Goal: Book appointment/travel/reservation: Book appointment/travel/reservation

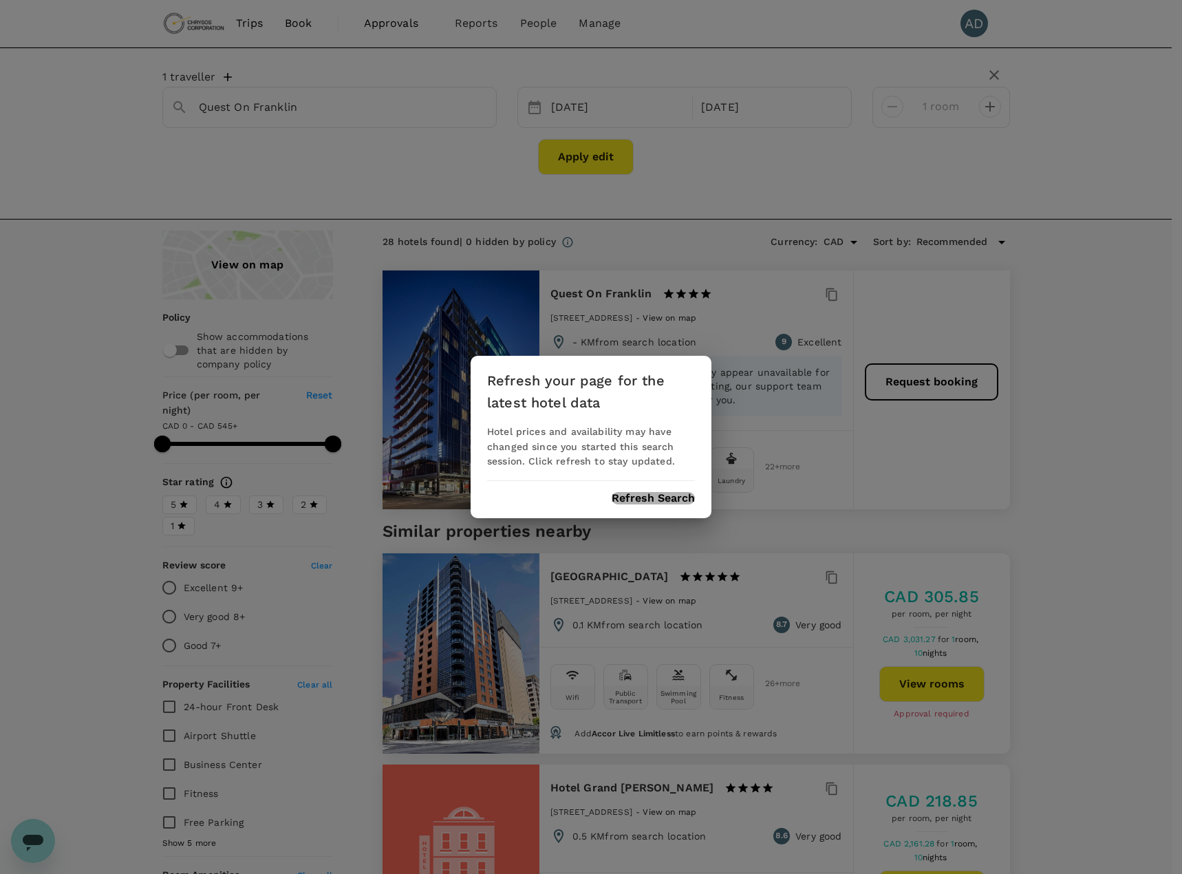
click at [641, 499] on button "Refresh Search" at bounding box center [653, 498] width 83 height 12
click at [644, 499] on button "Refresh Search" at bounding box center [653, 498] width 83 height 12
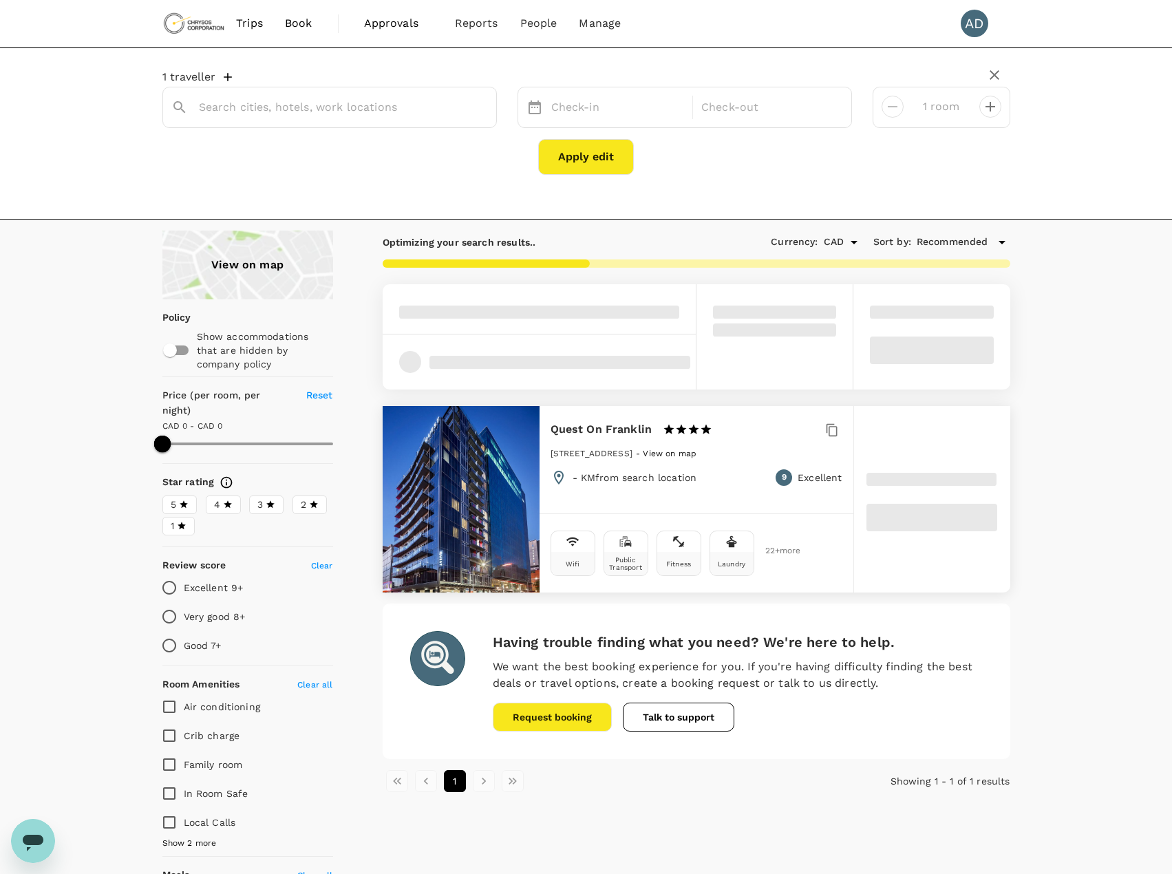
type input "Quest On Franklin"
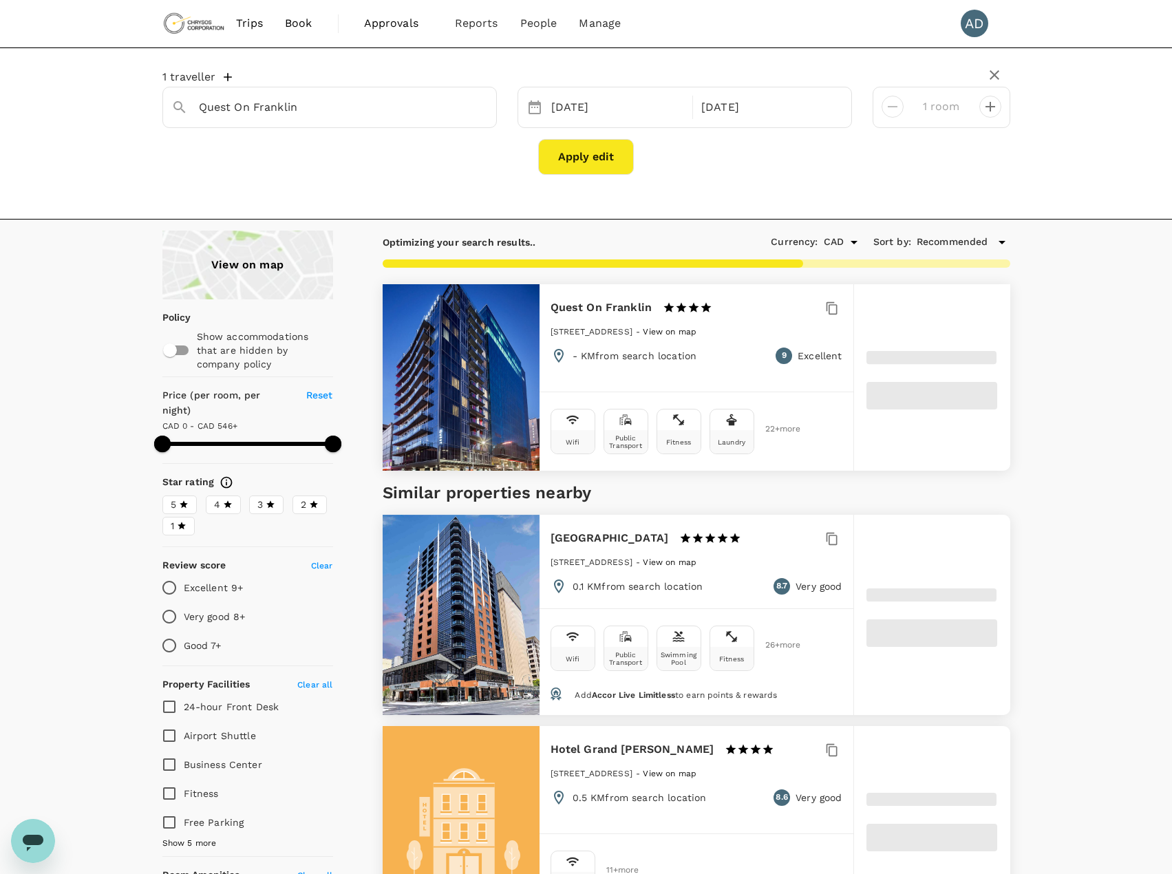
type input "595"
click at [305, 26] on span "Book" at bounding box center [299, 23] width 28 height 17
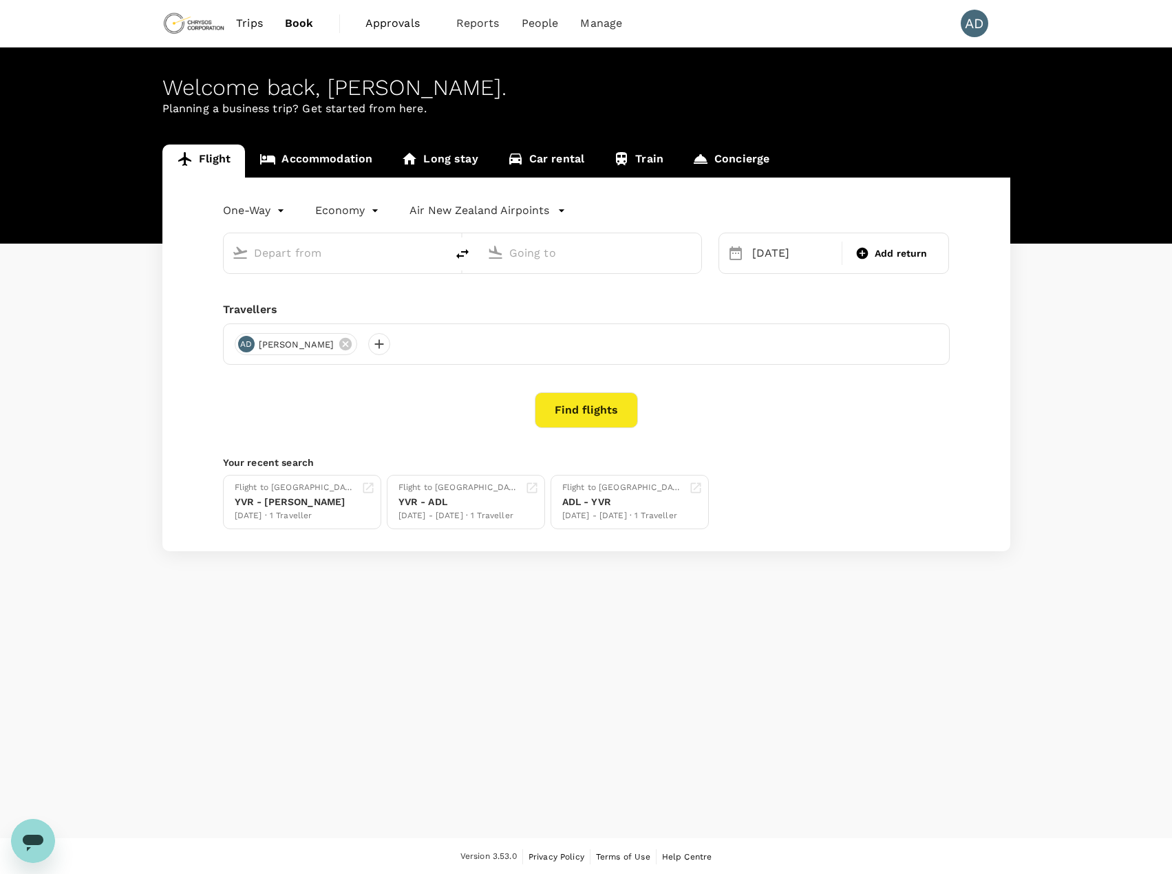
type input "Adelaide (ADL)"
type input "Vancouver Intl (YVR)"
type input "Adelaide (ADL)"
type input "Vancouver Intl (YVR)"
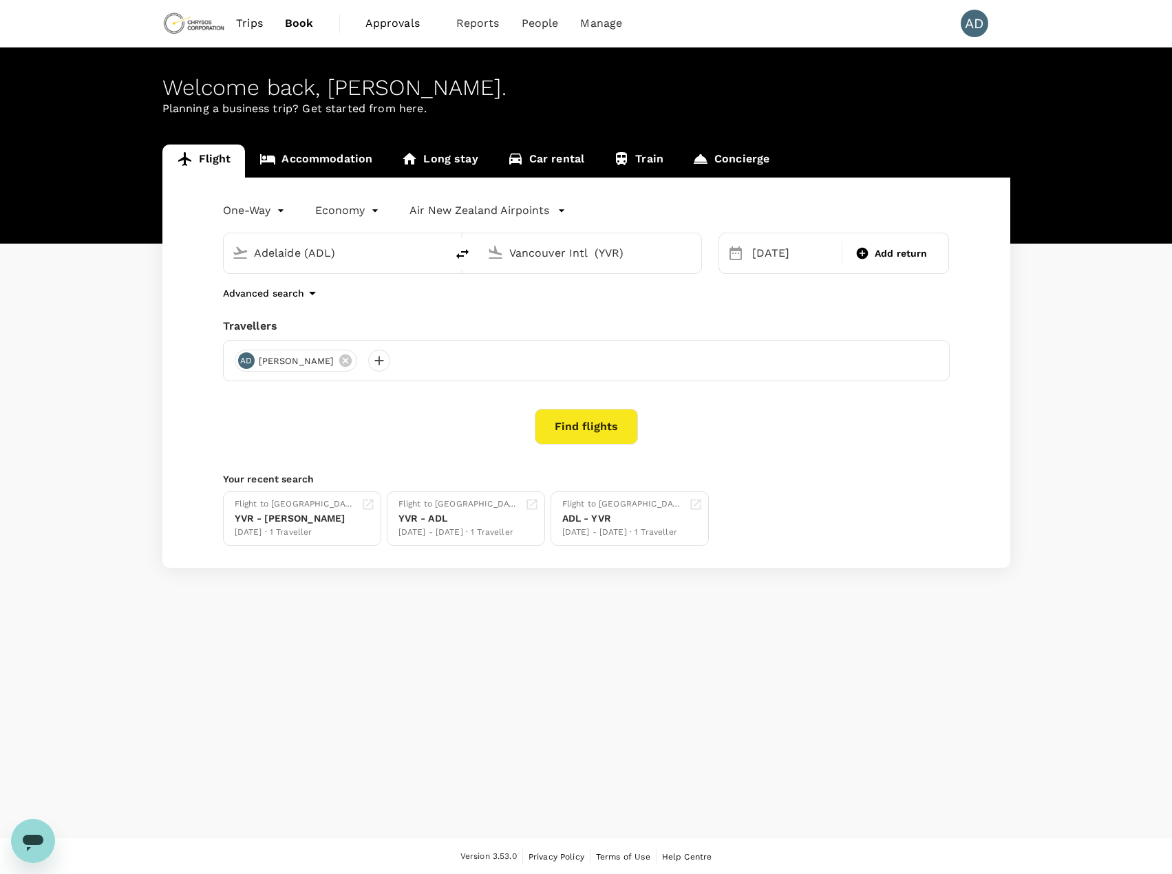
click at [464, 255] on icon "delete" at bounding box center [462, 254] width 17 height 17
type input "Vancouver Intl (YVR)"
click at [570, 255] on input "Adelaide (ADL)" at bounding box center [590, 252] width 163 height 21
drag, startPoint x: 570, startPoint y: 254, endPoint x: 486, endPoint y: 257, distance: 84.0
click at [486, 257] on div "[GEOGRAPHIC_DATA]" at bounding box center [587, 250] width 211 height 30
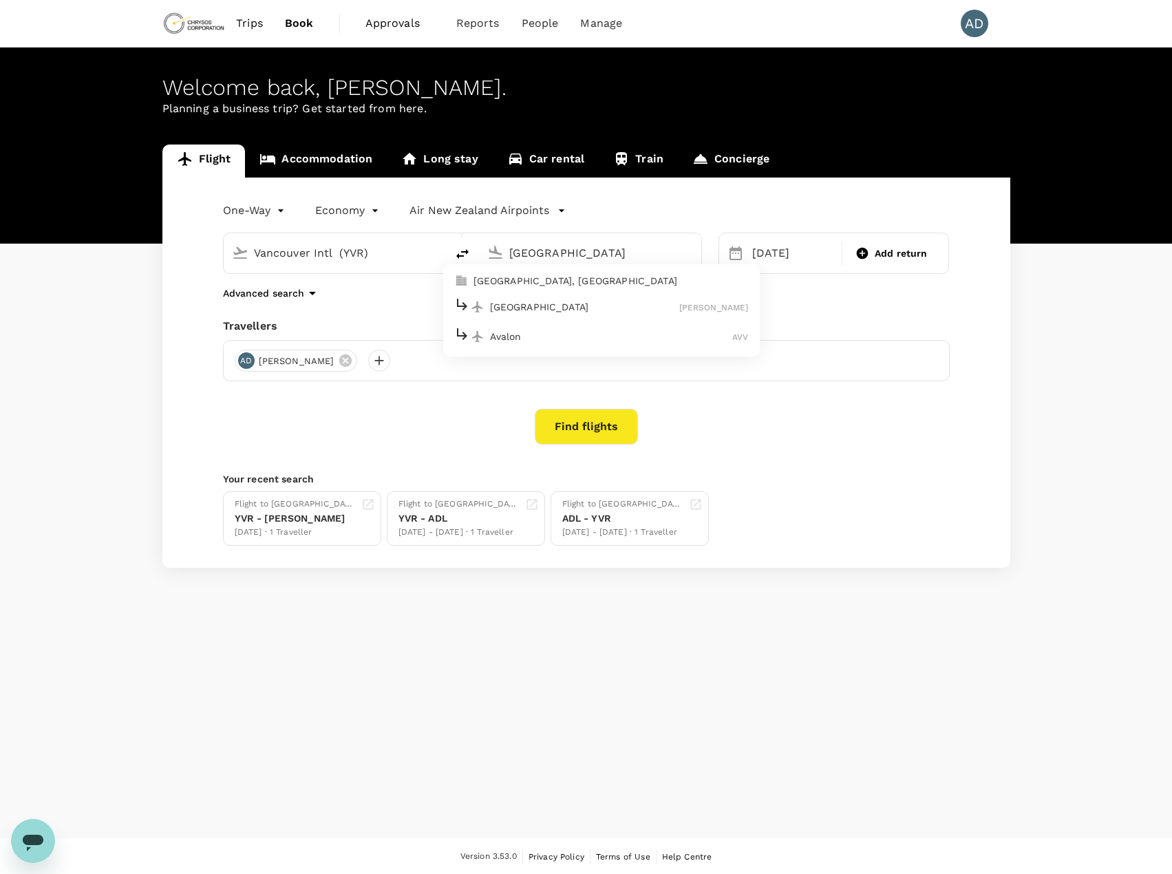
click at [513, 316] on div "Melbourne [PERSON_NAME]" at bounding box center [601, 306] width 294 height 21
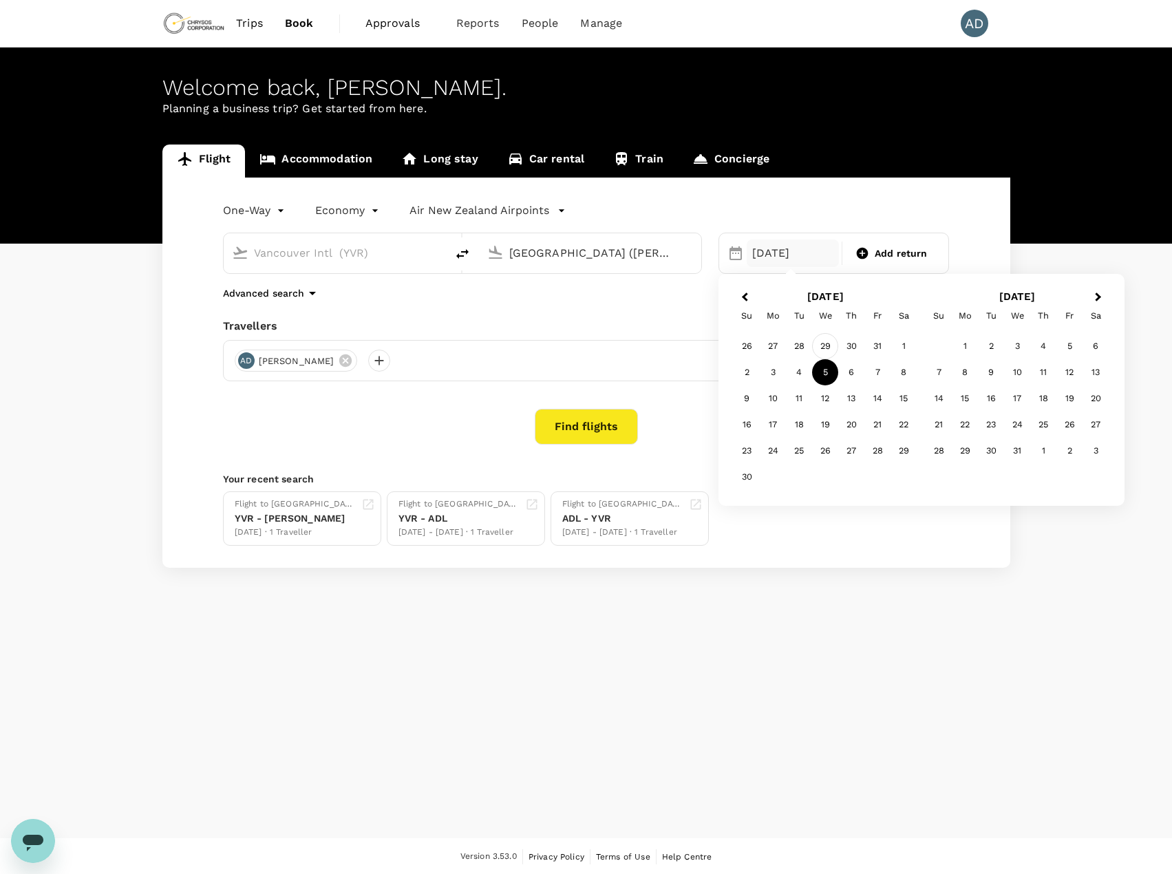
type input "[GEOGRAPHIC_DATA] ([PERSON_NAME])"
click at [821, 347] on div "29" at bounding box center [825, 346] width 26 height 26
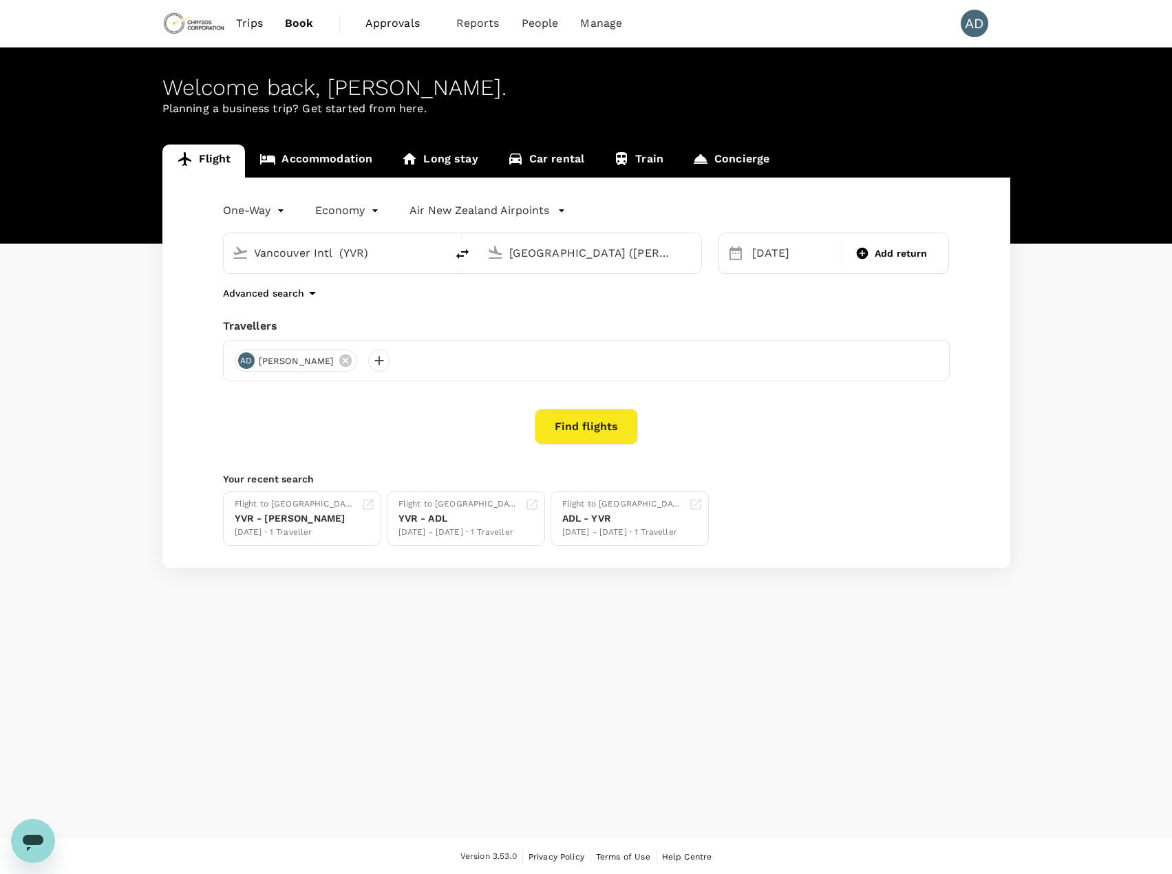
click at [591, 431] on button "Find flights" at bounding box center [586, 427] width 103 height 36
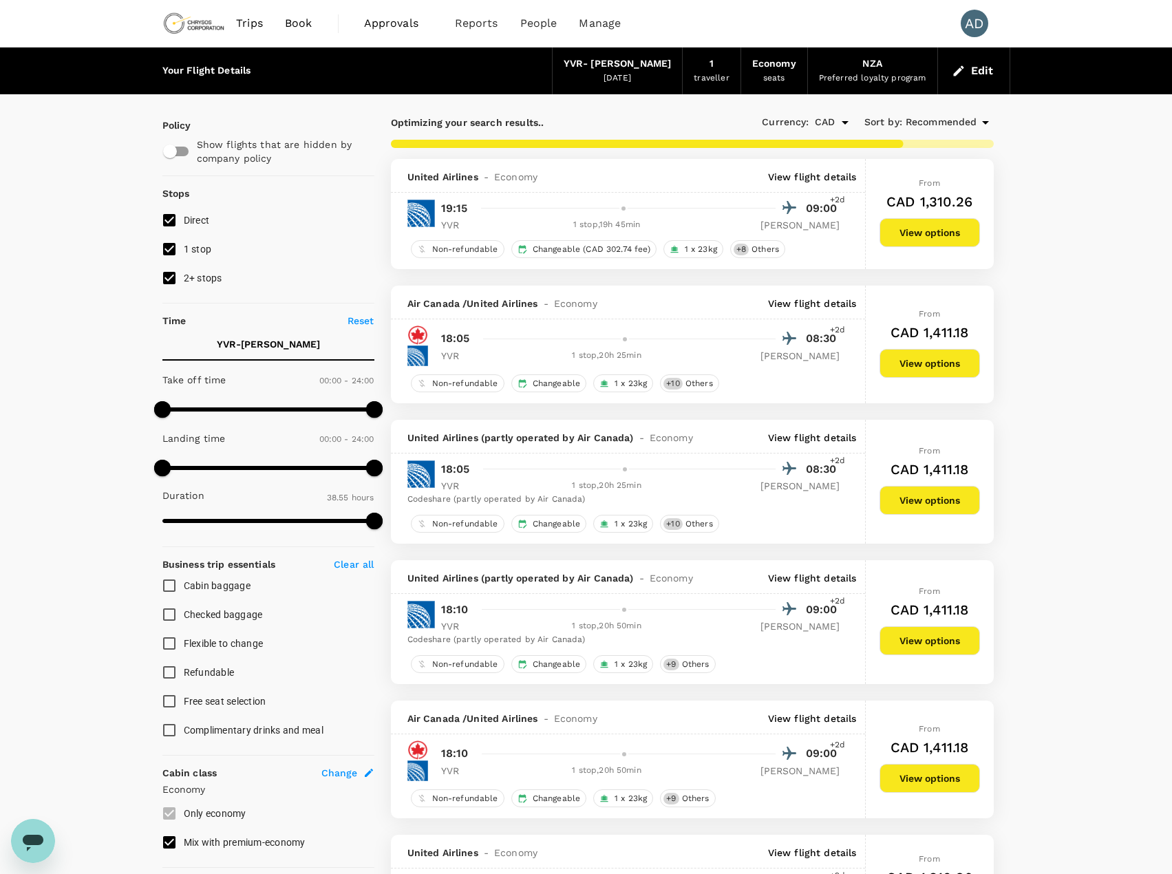
click at [832, 178] on p "View flight details" at bounding box center [812, 177] width 89 height 14
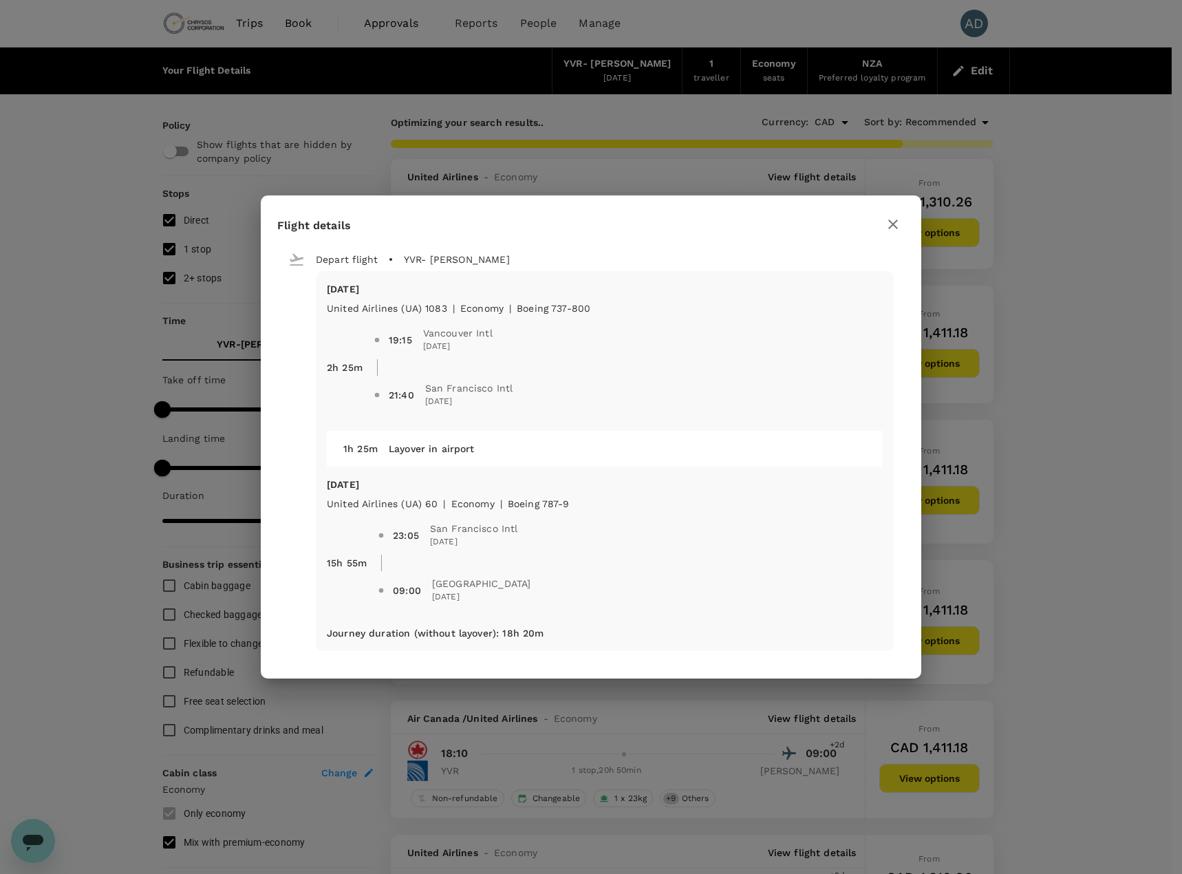
click at [900, 219] on icon "button" at bounding box center [893, 224] width 17 height 17
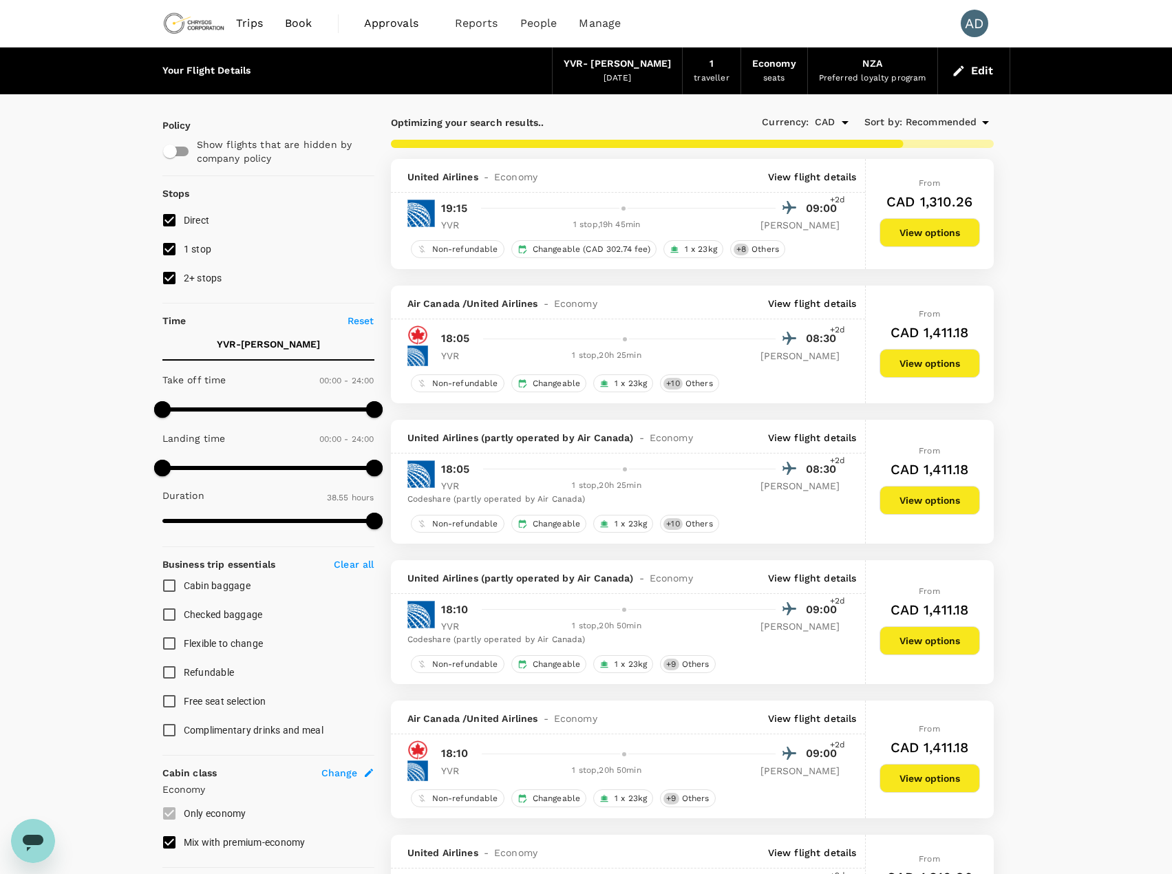
click at [802, 301] on p "View flight details" at bounding box center [812, 304] width 89 height 14
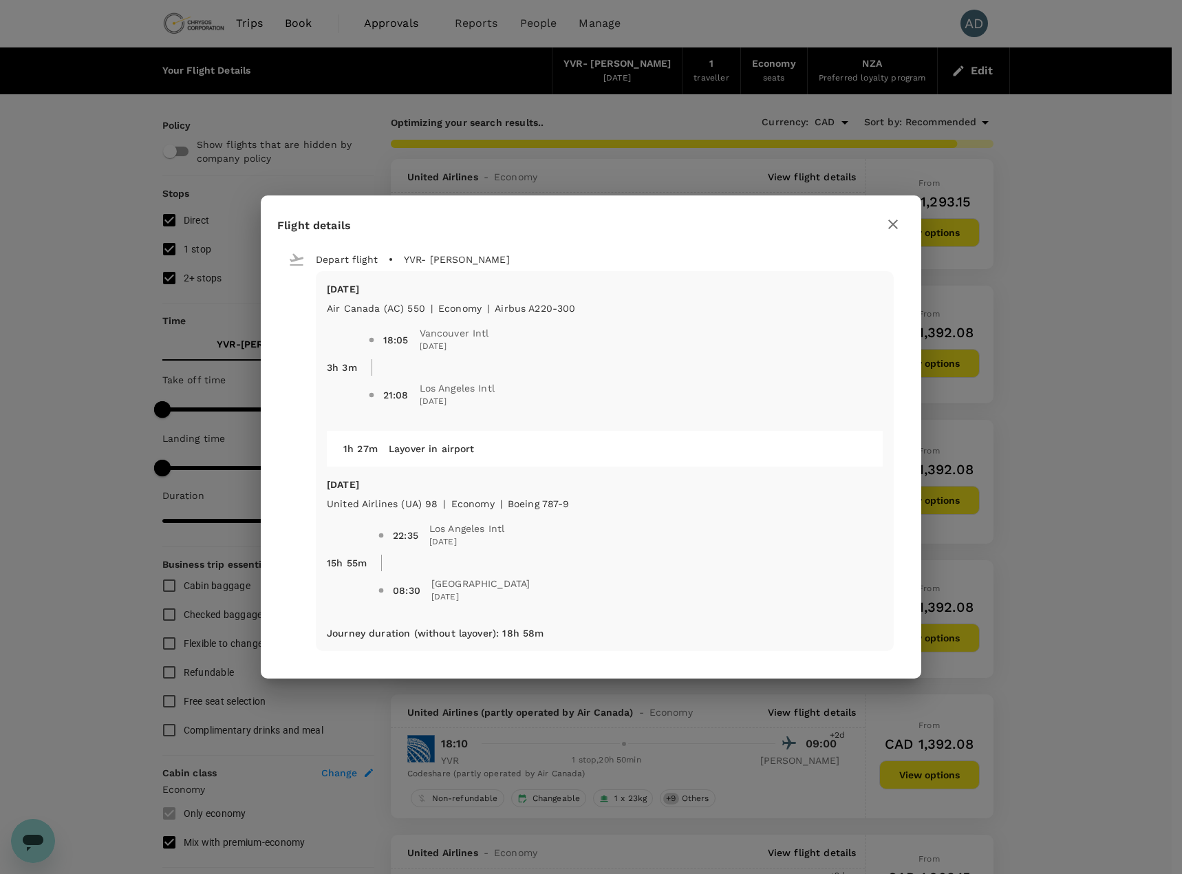
click at [900, 226] on icon "button" at bounding box center [893, 224] width 17 height 17
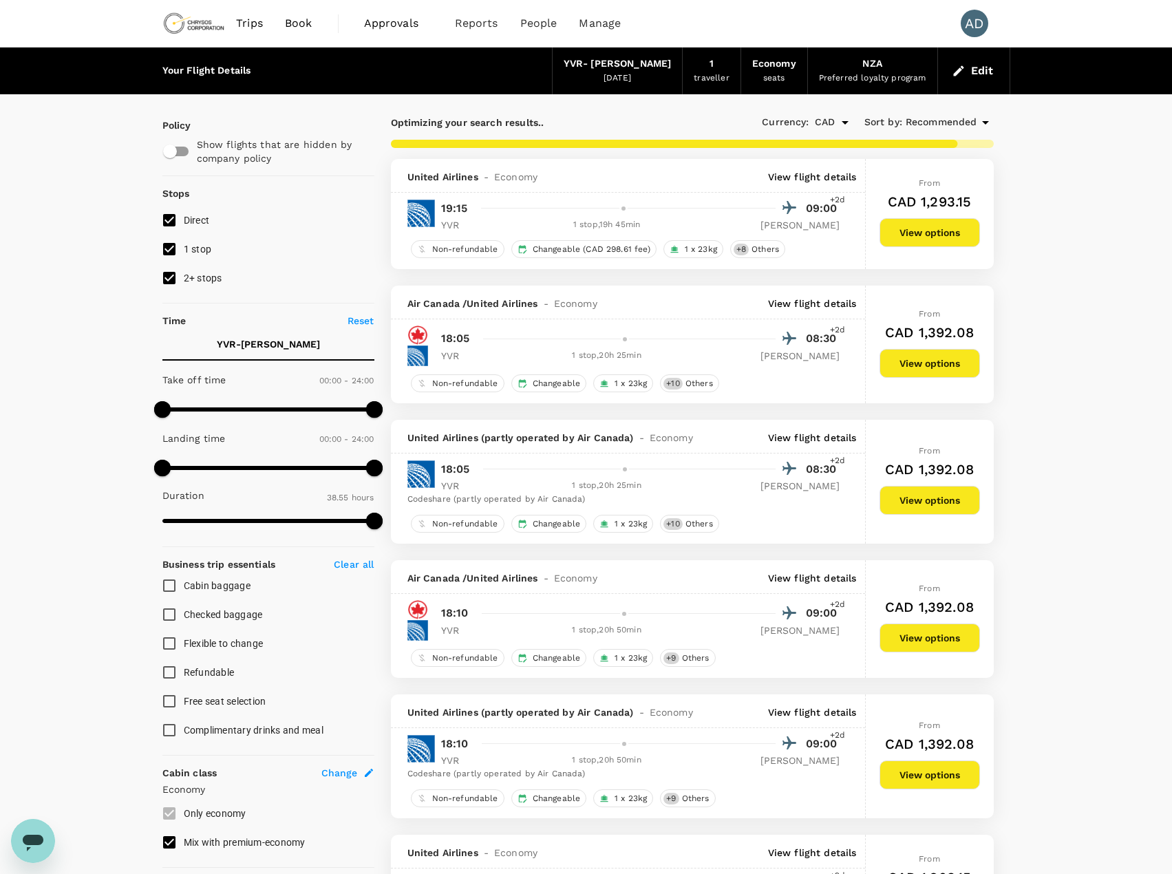
click at [818, 302] on p "View flight details" at bounding box center [812, 304] width 89 height 14
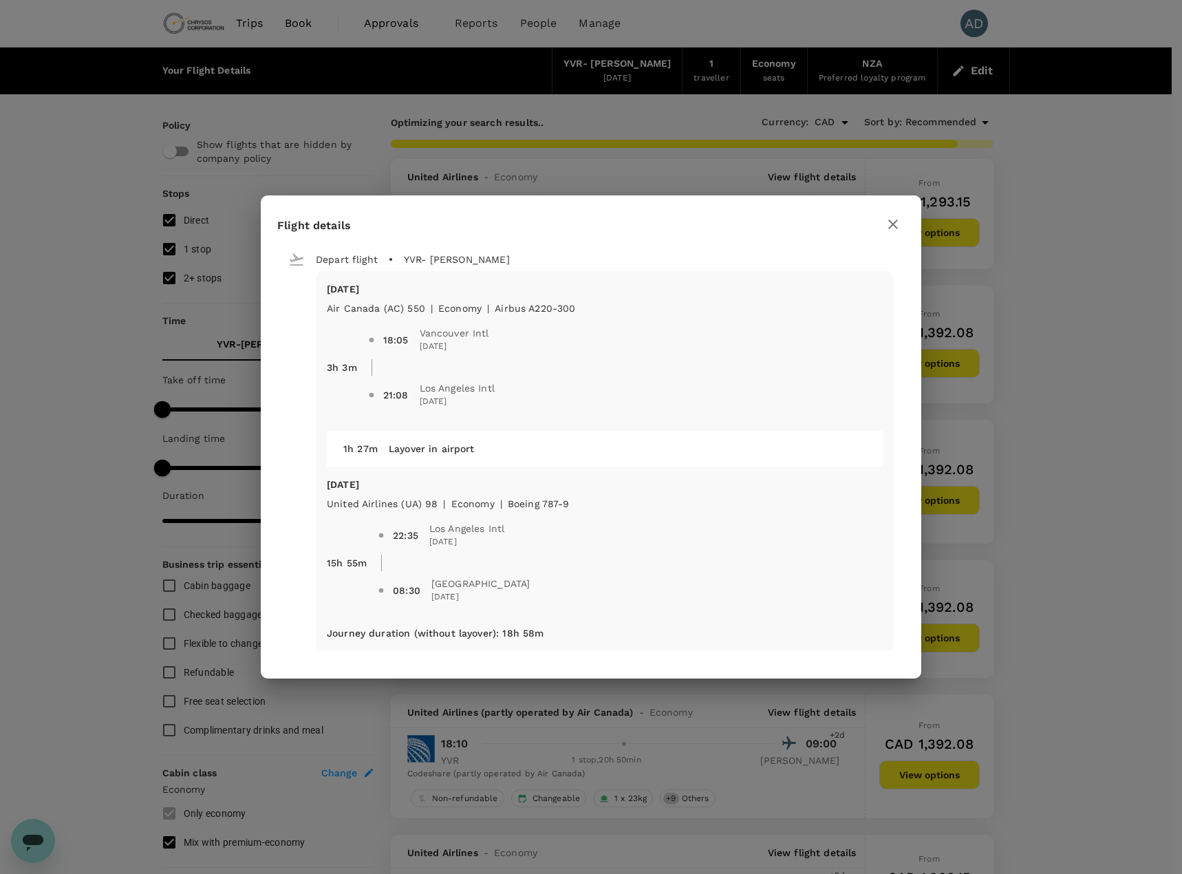
click at [890, 222] on icon "button" at bounding box center [893, 224] width 10 height 10
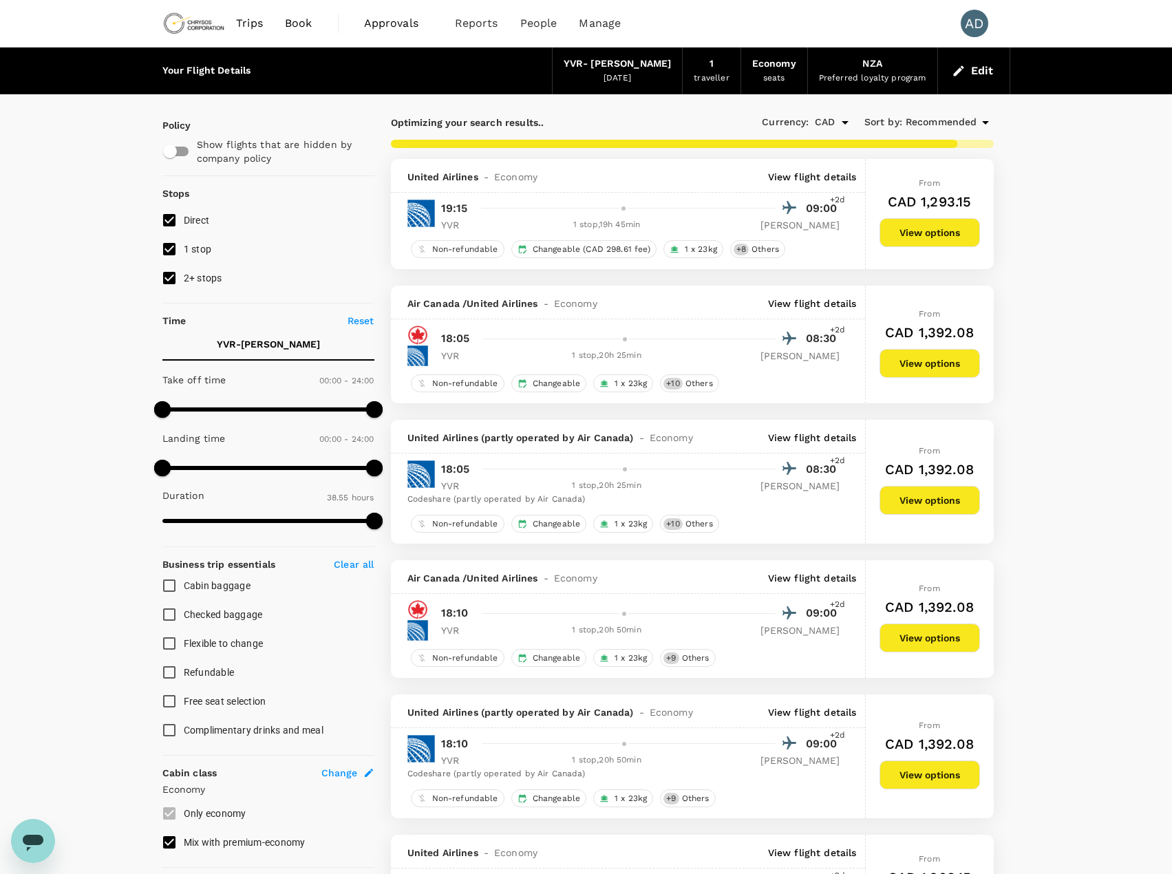
click at [802, 434] on p "View flight details" at bounding box center [812, 438] width 89 height 14
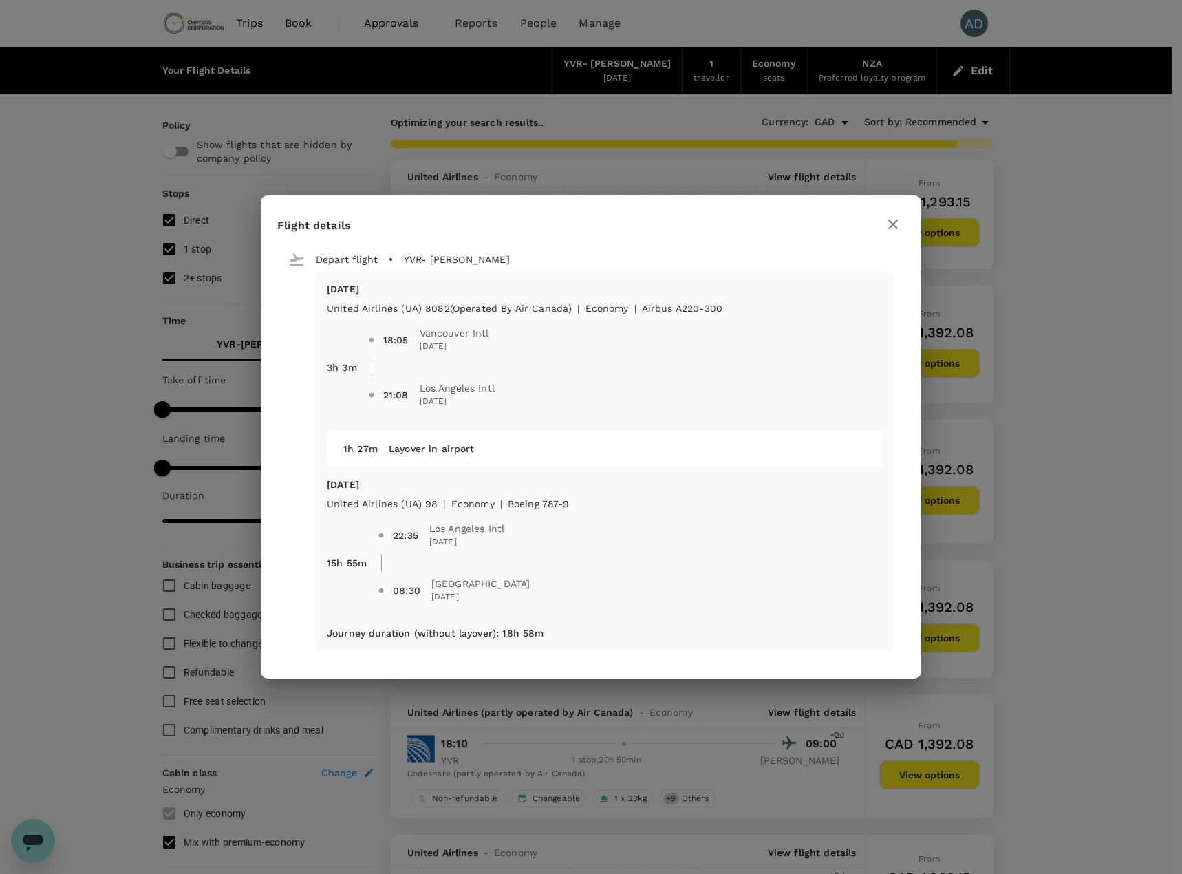
click at [889, 219] on icon "button" at bounding box center [893, 224] width 17 height 17
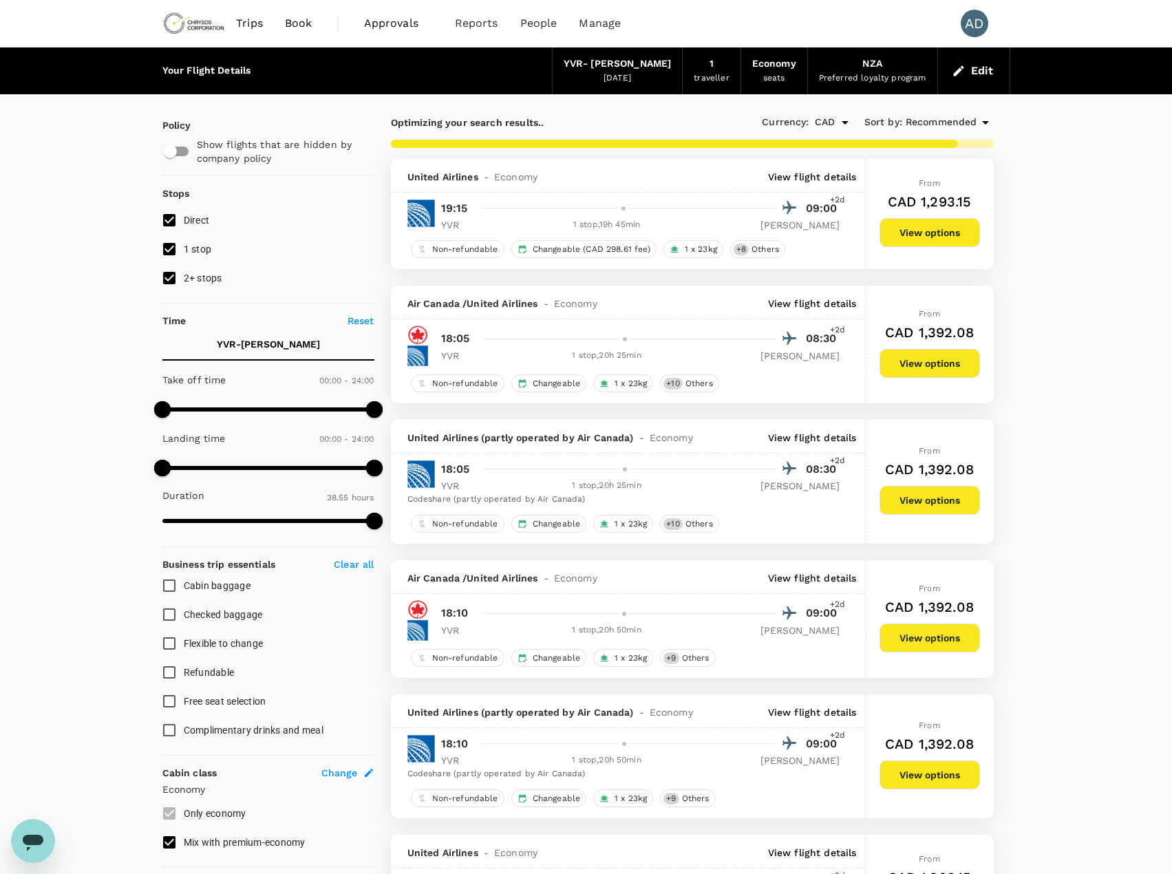
type input "3110"
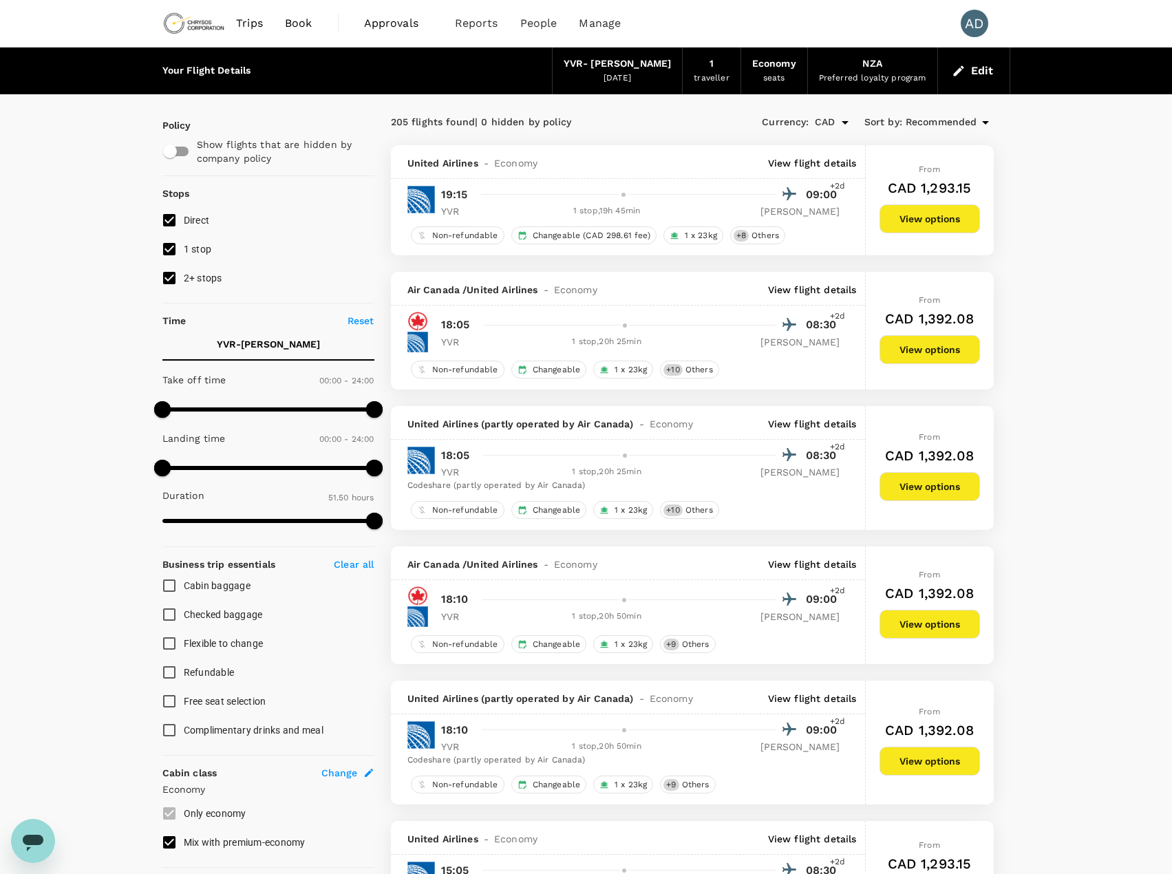
click at [804, 578] on div "Air Canada / United Airlines - Economy View flight details" at bounding box center [628, 563] width 474 height 34
click at [804, 566] on p "View flight details" at bounding box center [812, 564] width 89 height 14
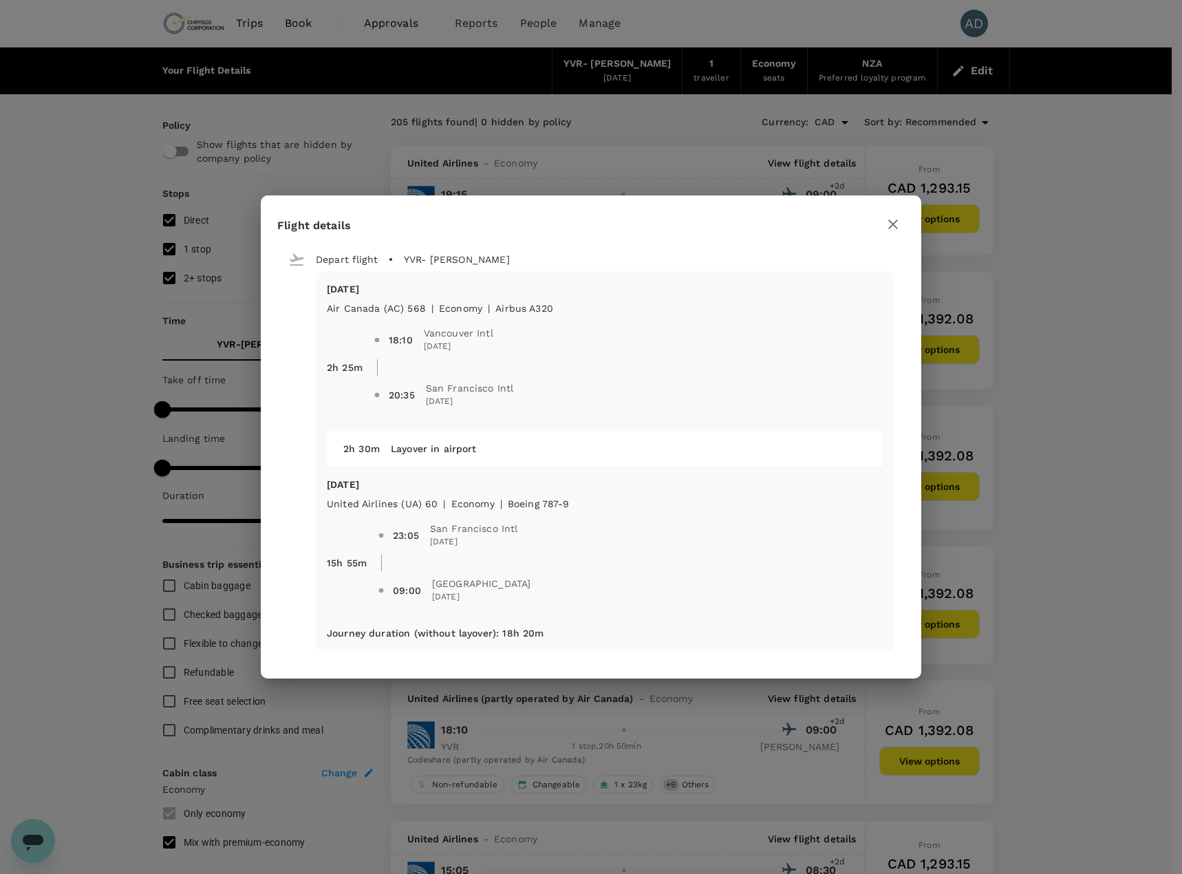
click at [890, 223] on icon "button" at bounding box center [893, 224] width 17 height 17
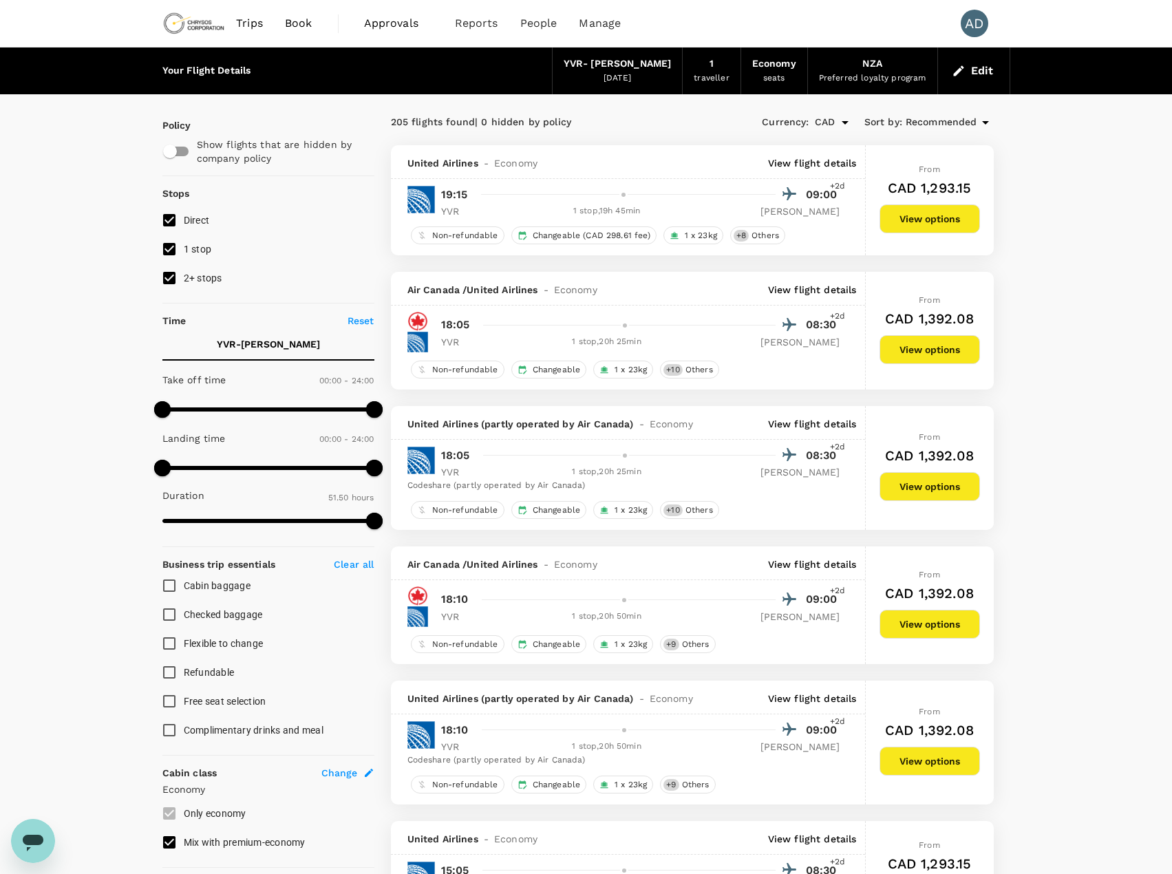
click at [995, 65] on button "Edit" at bounding box center [974, 71] width 50 height 22
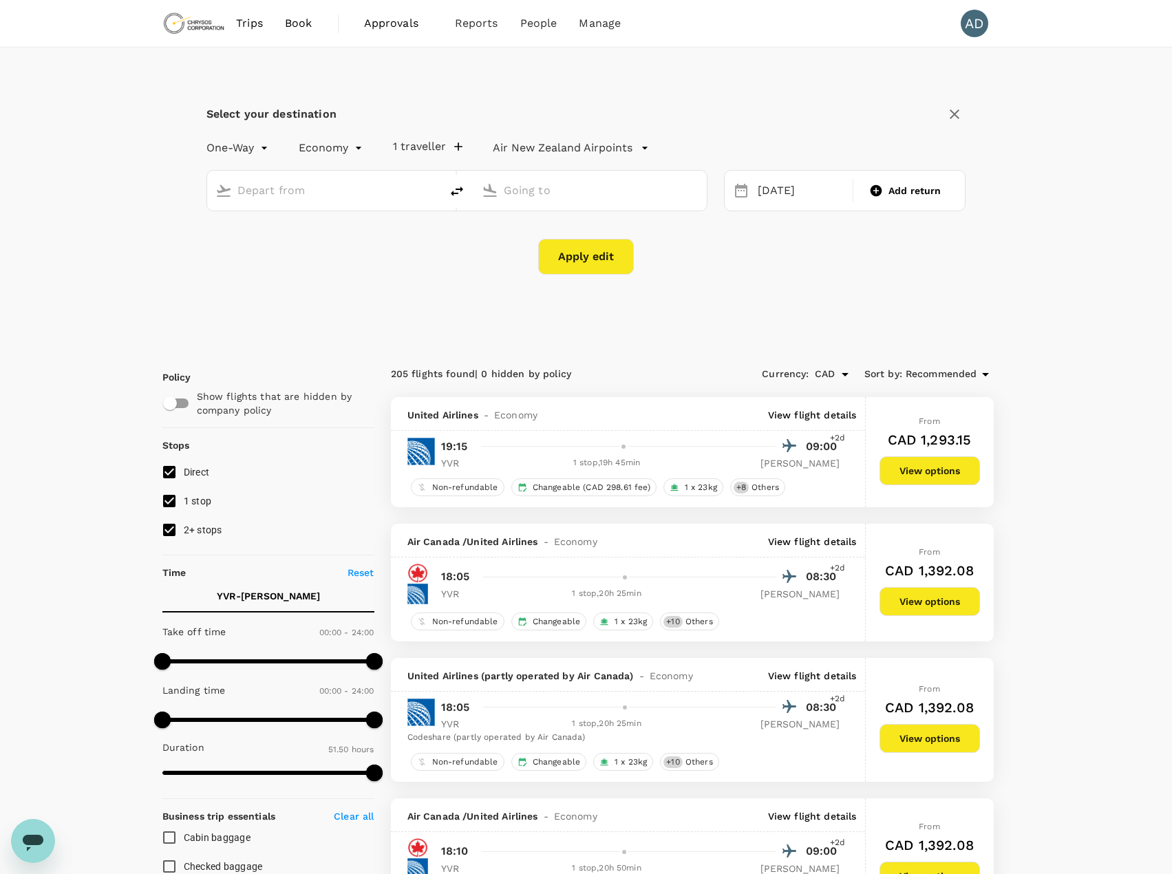
type input "Vancouver Intl (YVR)"
type input "[GEOGRAPHIC_DATA] ([PERSON_NAME])"
click at [451, 193] on icon "delete" at bounding box center [457, 191] width 17 height 17
type input "[GEOGRAPHIC_DATA] ([PERSON_NAME])"
type input "Vancouver Intl (YVR)"
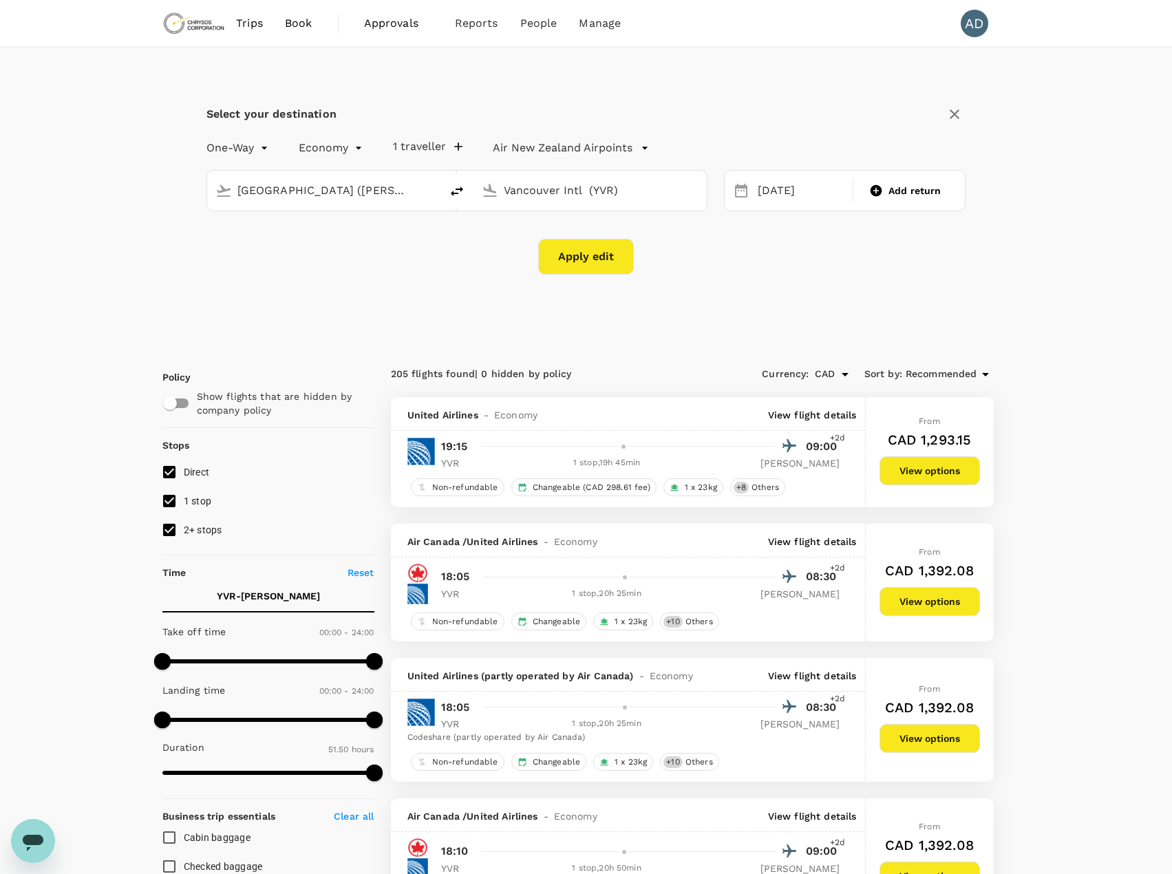
click at [315, 185] on input "[GEOGRAPHIC_DATA] ([PERSON_NAME])" at bounding box center [324, 190] width 174 height 21
click at [270, 222] on p "[GEOGRAPHIC_DATA], [GEOGRAPHIC_DATA]" at bounding box center [344, 218] width 275 height 14
type input "[GEOGRAPHIC_DATA], [GEOGRAPHIC_DATA] (any)"
click at [782, 188] on div "[DATE]" at bounding box center [801, 191] width 98 height 27
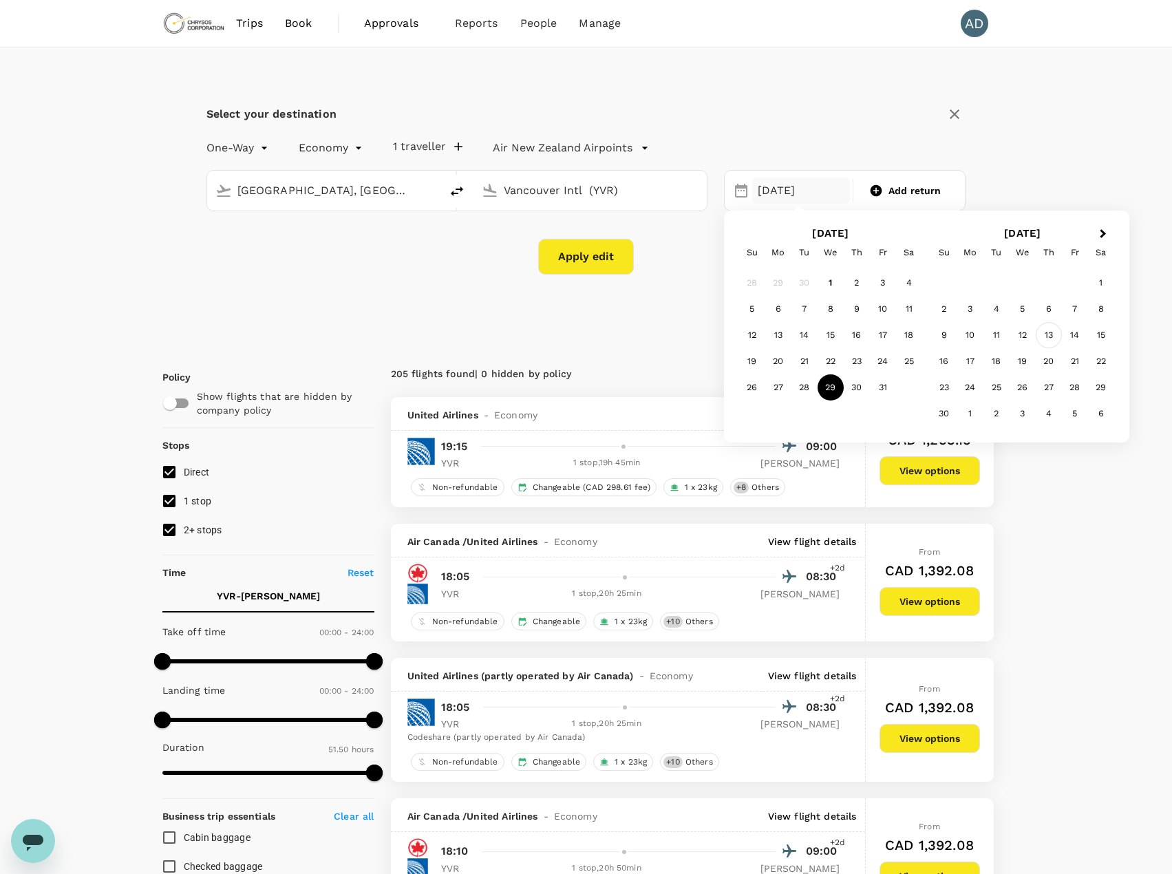
click at [1044, 334] on div "13" at bounding box center [1048, 335] width 26 height 26
click at [771, 197] on div "[DATE]" at bounding box center [801, 191] width 98 height 27
click at [826, 334] on div "12" at bounding box center [830, 335] width 26 height 26
click at [568, 252] on button "Apply edit" at bounding box center [586, 257] width 96 height 36
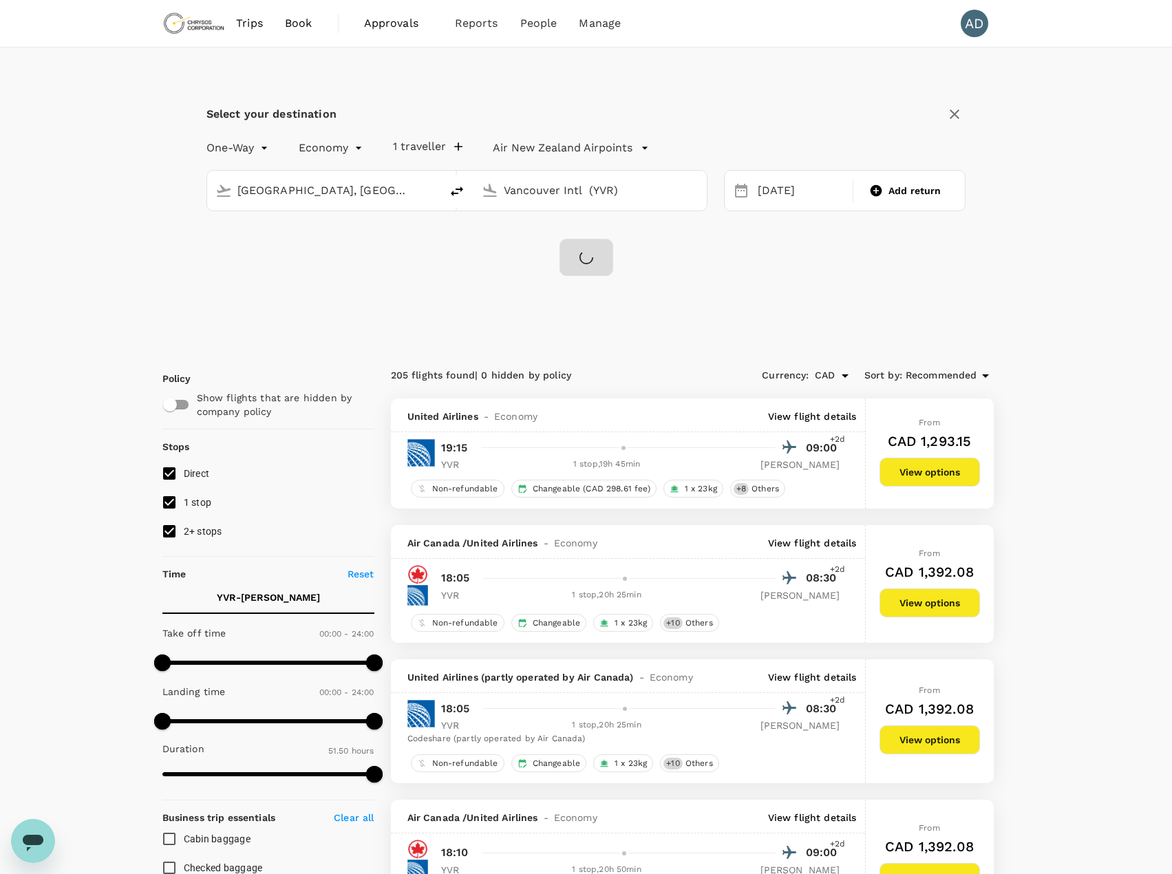
checkbox input "false"
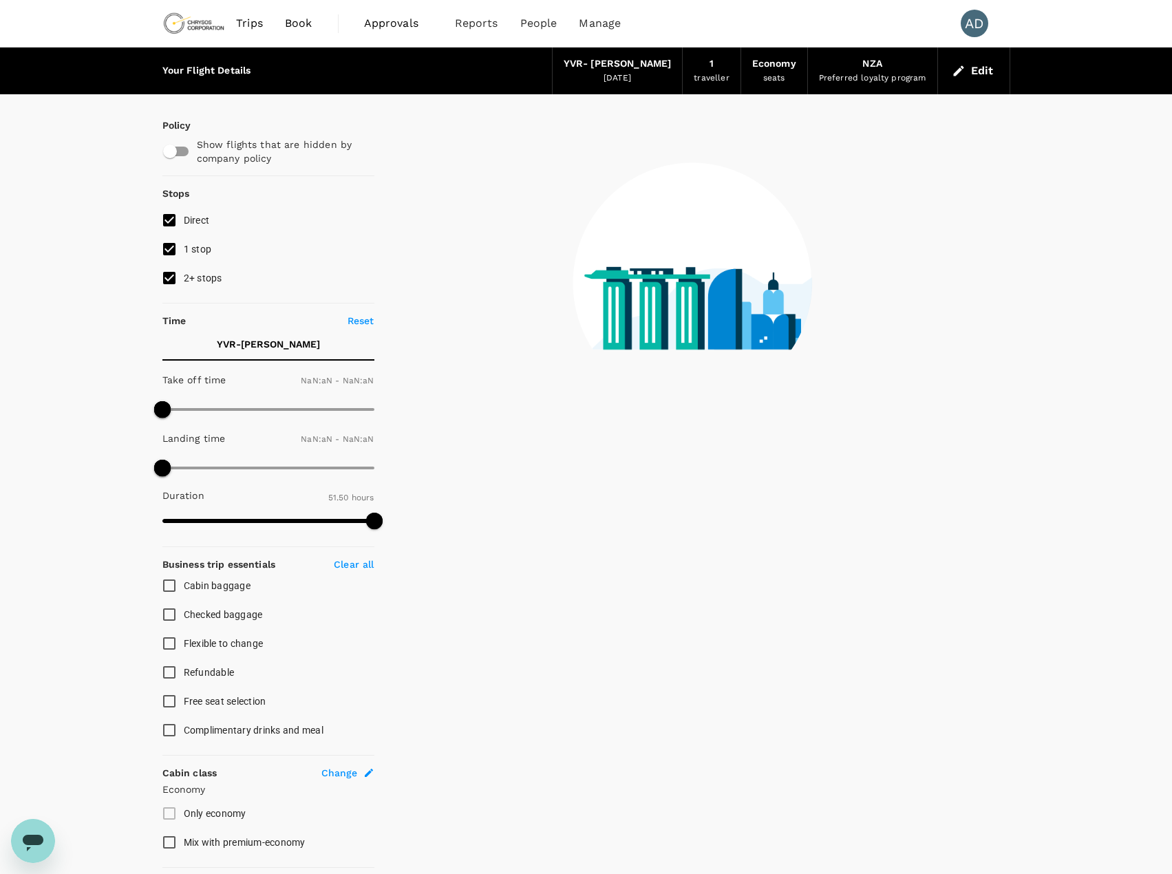
type input "1440"
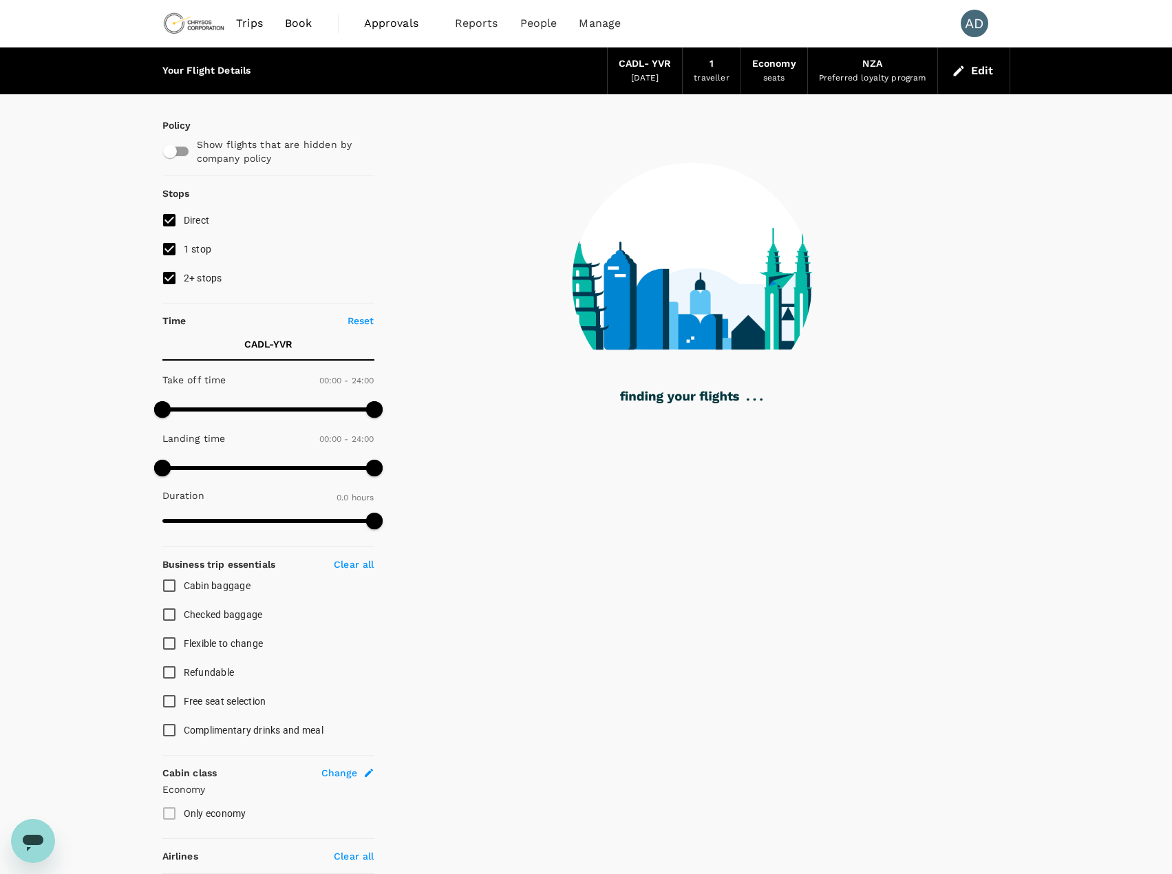
type input "2699"
checkbox input "true"
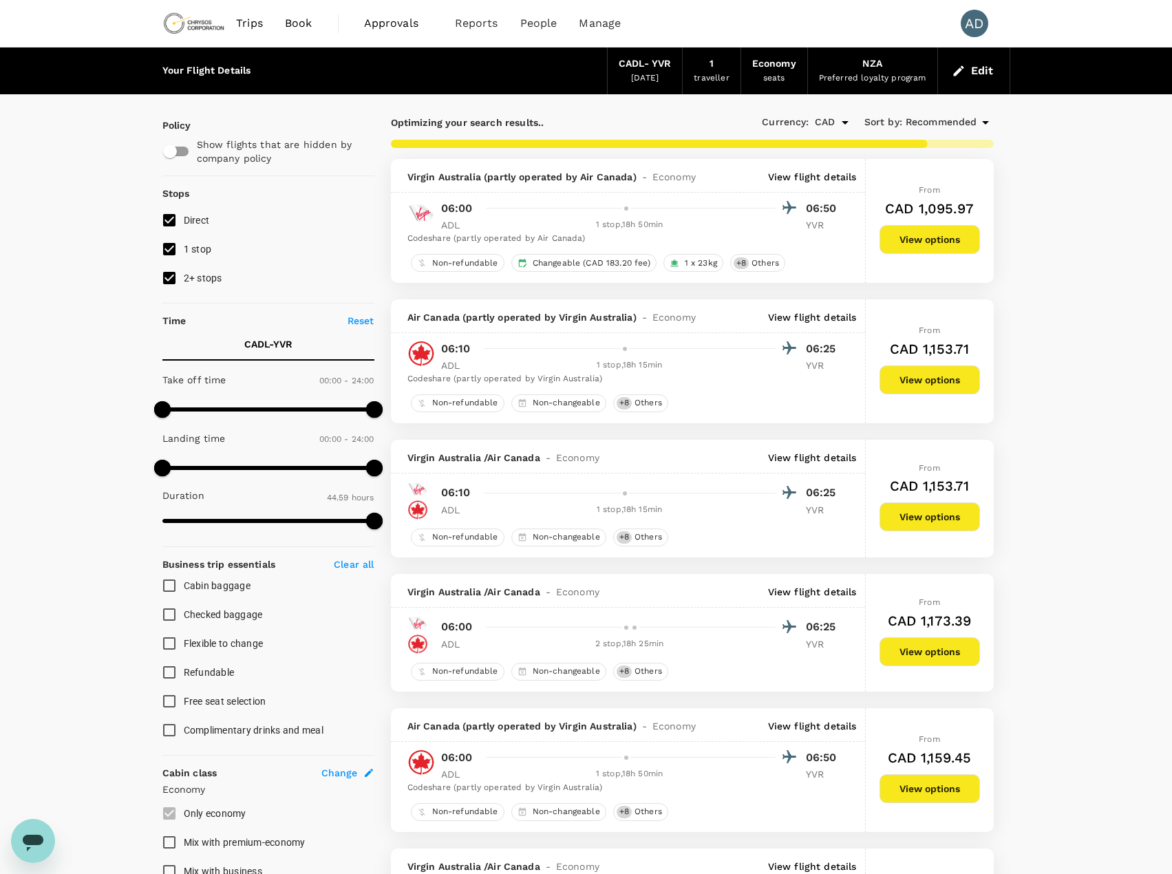
type input "3084"
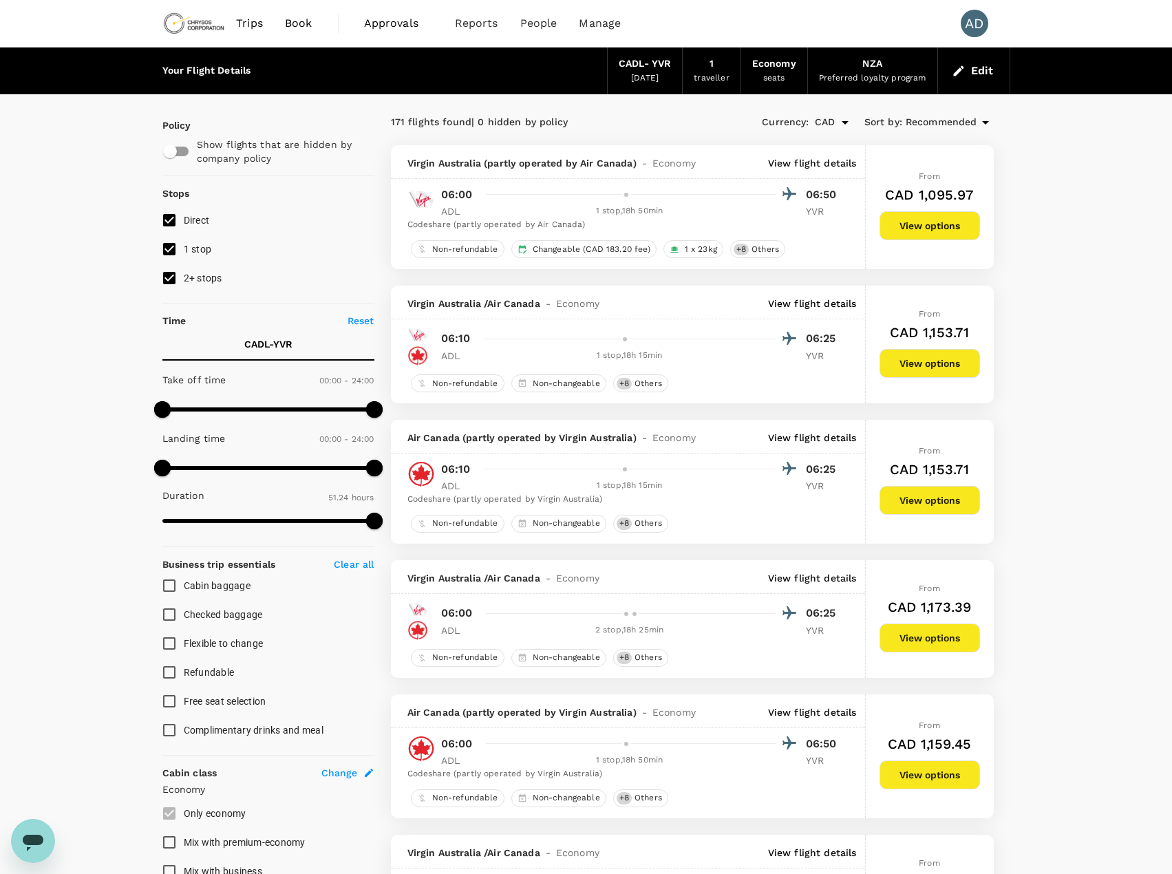
click at [933, 122] on span "Recommended" at bounding box center [941, 122] width 72 height 15
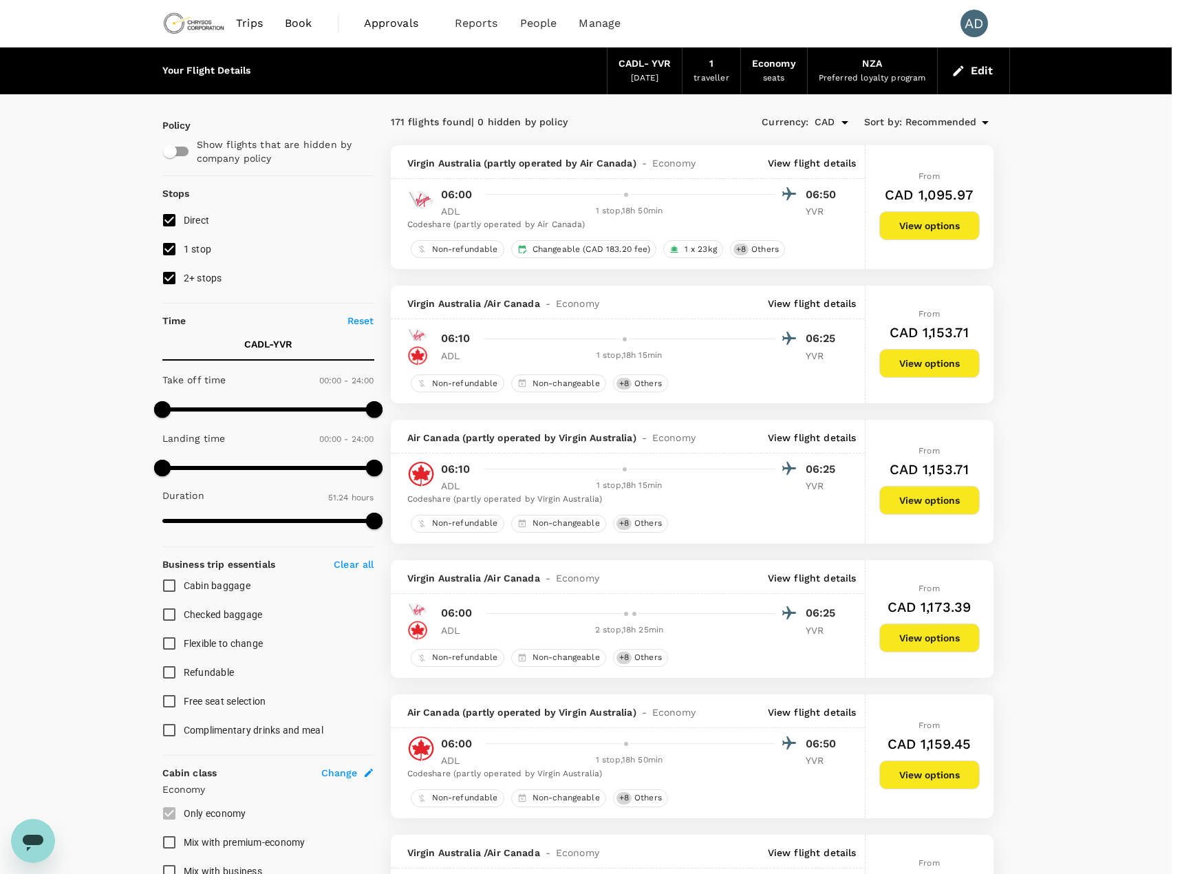
click at [1085, 174] on div at bounding box center [591, 437] width 1182 height 874
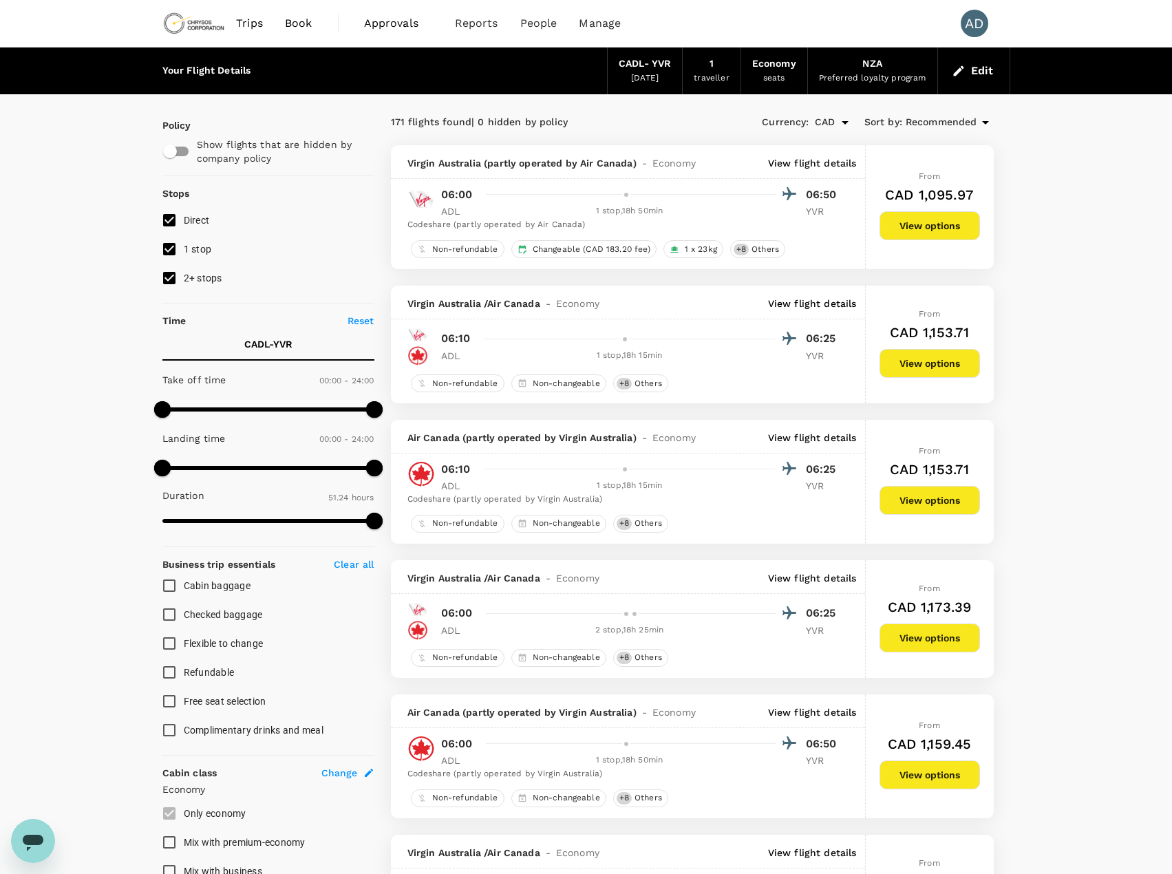
click at [936, 125] on span "Recommended" at bounding box center [941, 122] width 72 height 15
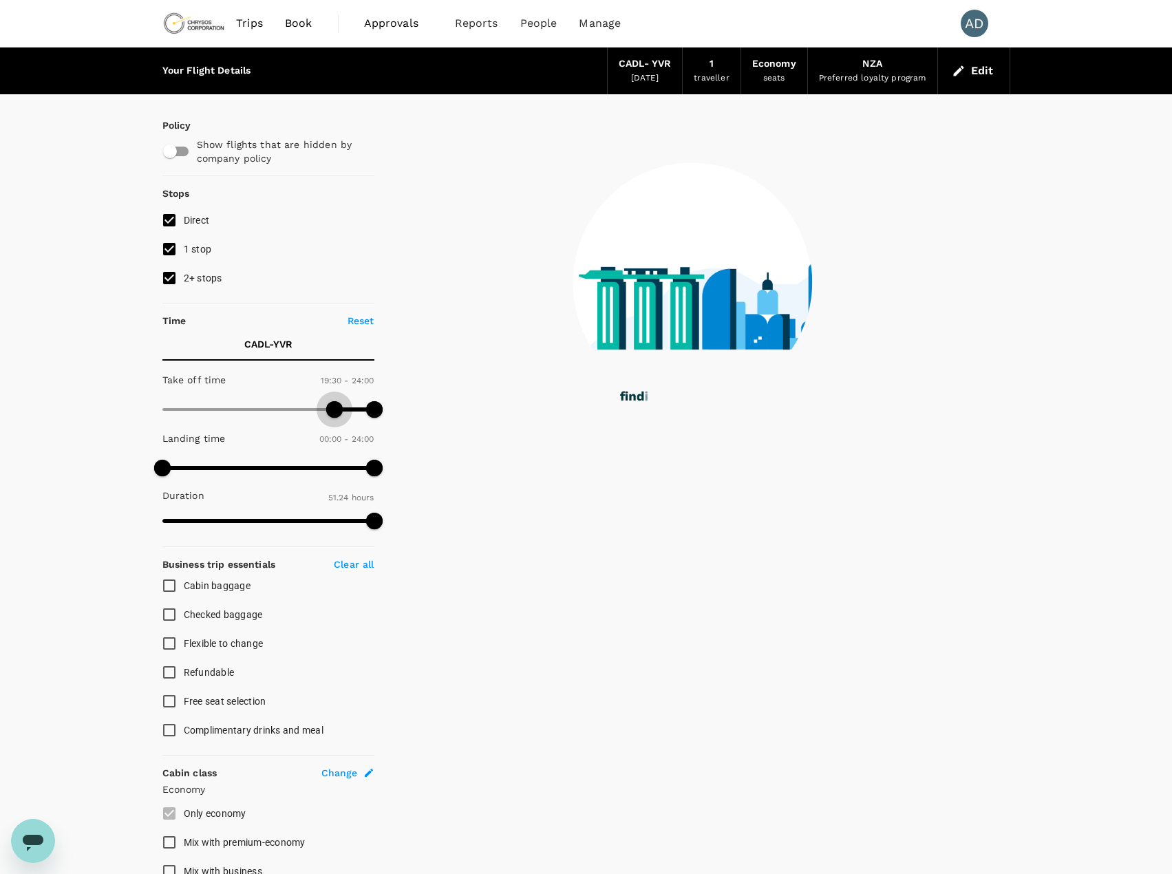
drag, startPoint x: 162, startPoint y: 409, endPoint x: 335, endPoint y: 418, distance: 172.9
click at [335, 418] on span at bounding box center [334, 409] width 17 height 17
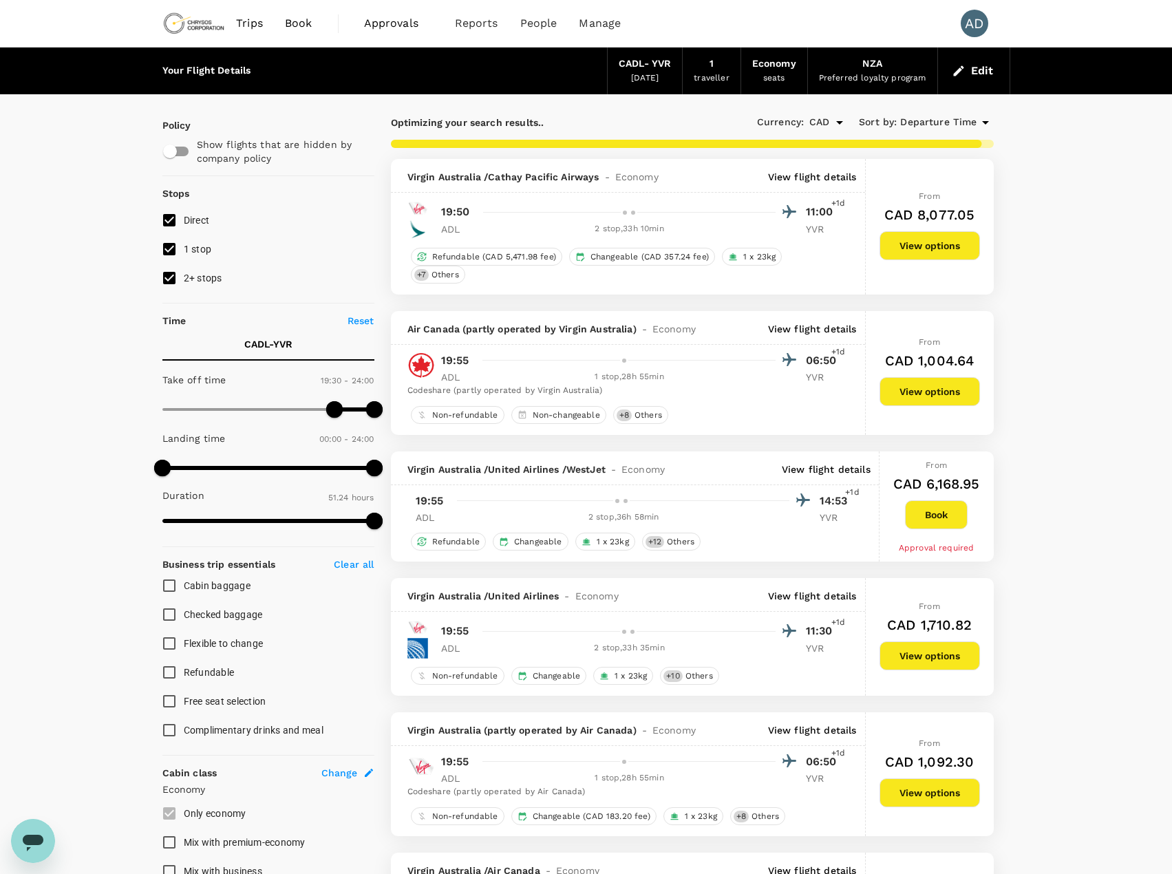
click at [818, 330] on p "View flight details" at bounding box center [812, 329] width 89 height 14
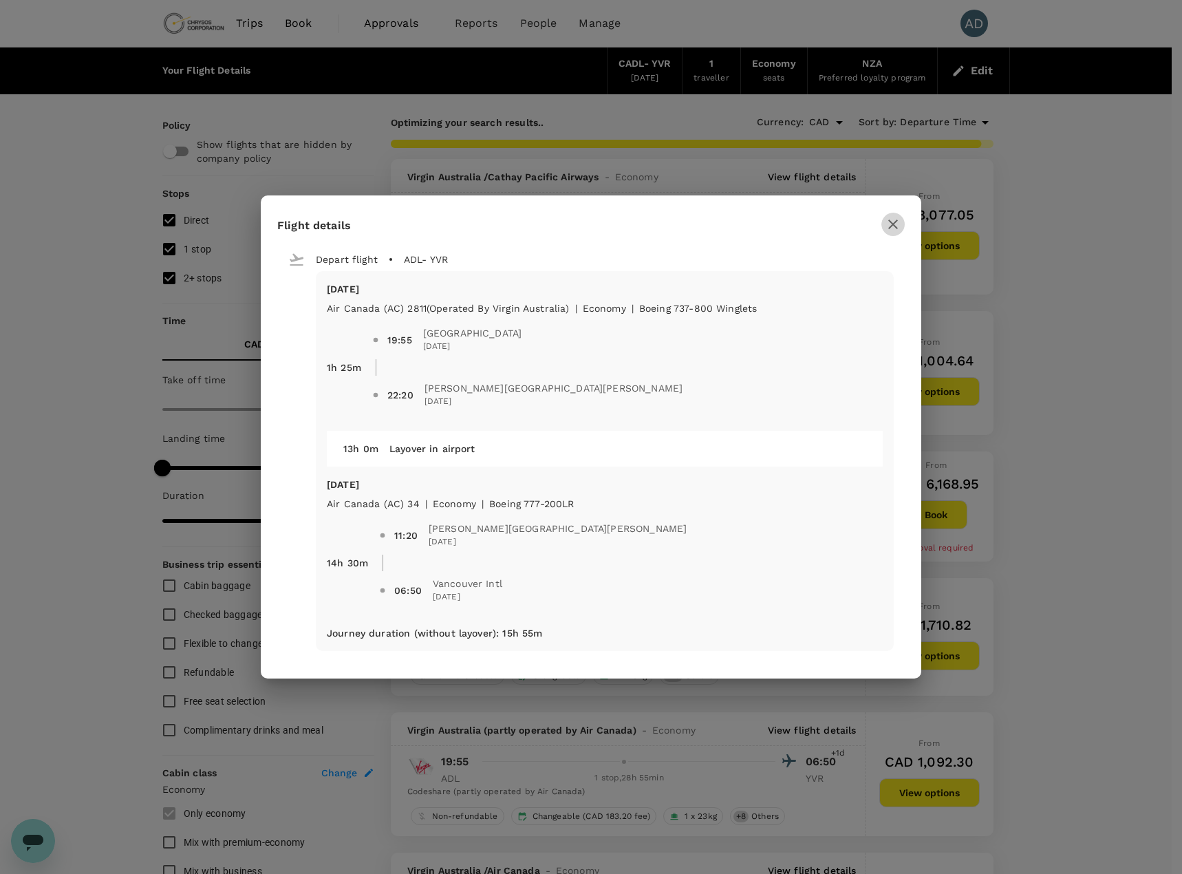
click at [894, 219] on icon "button" at bounding box center [893, 224] width 17 height 17
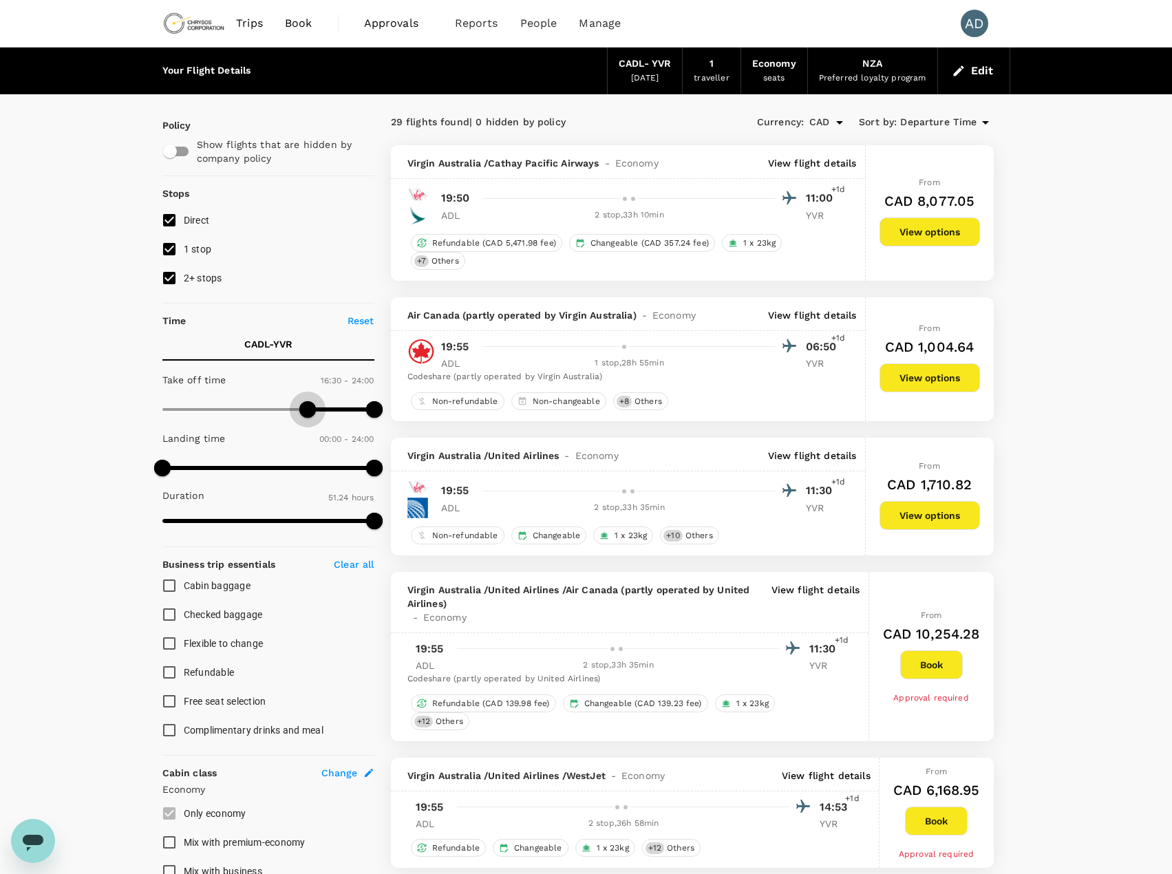
type input "1020"
drag, startPoint x: 339, startPoint y: 411, endPoint x: 312, endPoint y: 414, distance: 27.1
click at [312, 414] on span at bounding box center [312, 409] width 17 height 17
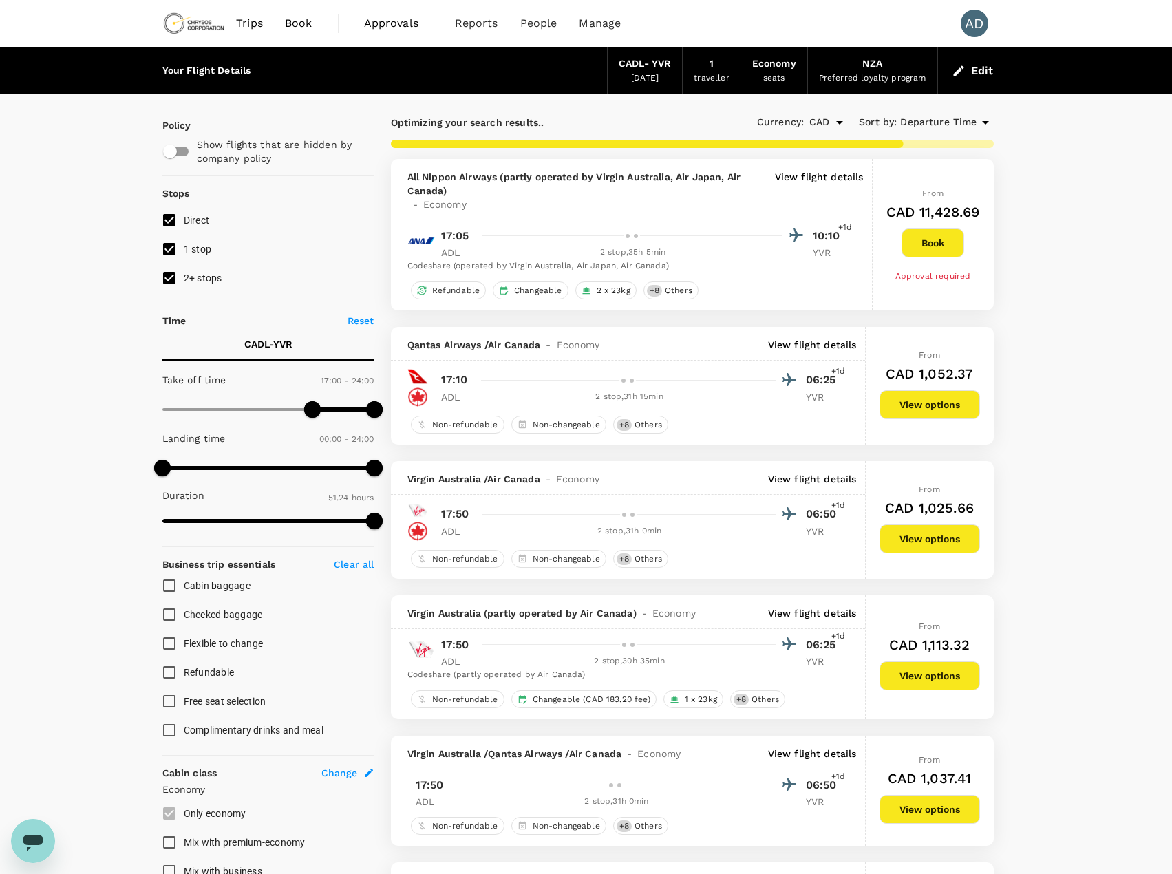
click at [977, 72] on button "Edit" at bounding box center [974, 71] width 50 height 22
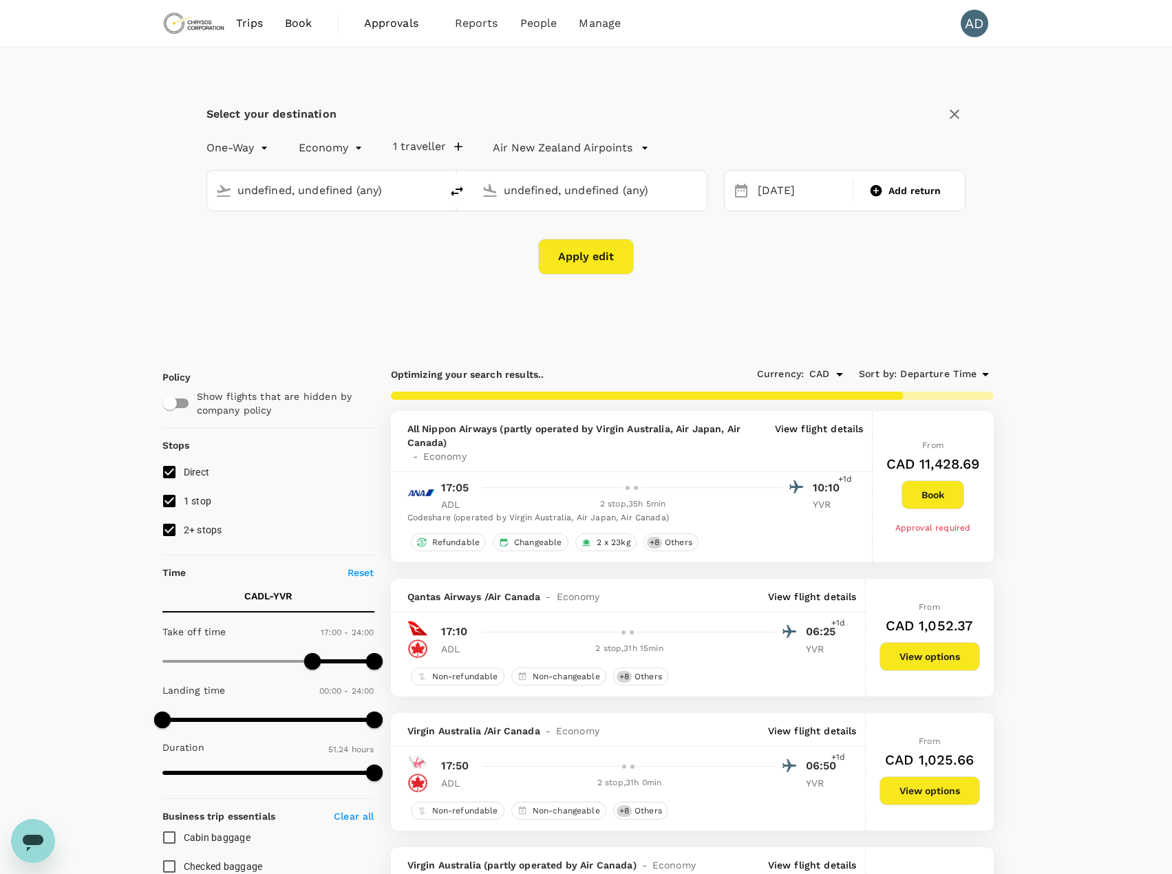
type input "[GEOGRAPHIC_DATA], [GEOGRAPHIC_DATA] (any)"
type input "Vancouver Intl (YVR)"
type input "[GEOGRAPHIC_DATA], [GEOGRAPHIC_DATA] (any)"
type input "Vancouver Intl (YVR)"
click at [797, 197] on div "[DATE]" at bounding box center [801, 191] width 98 height 27
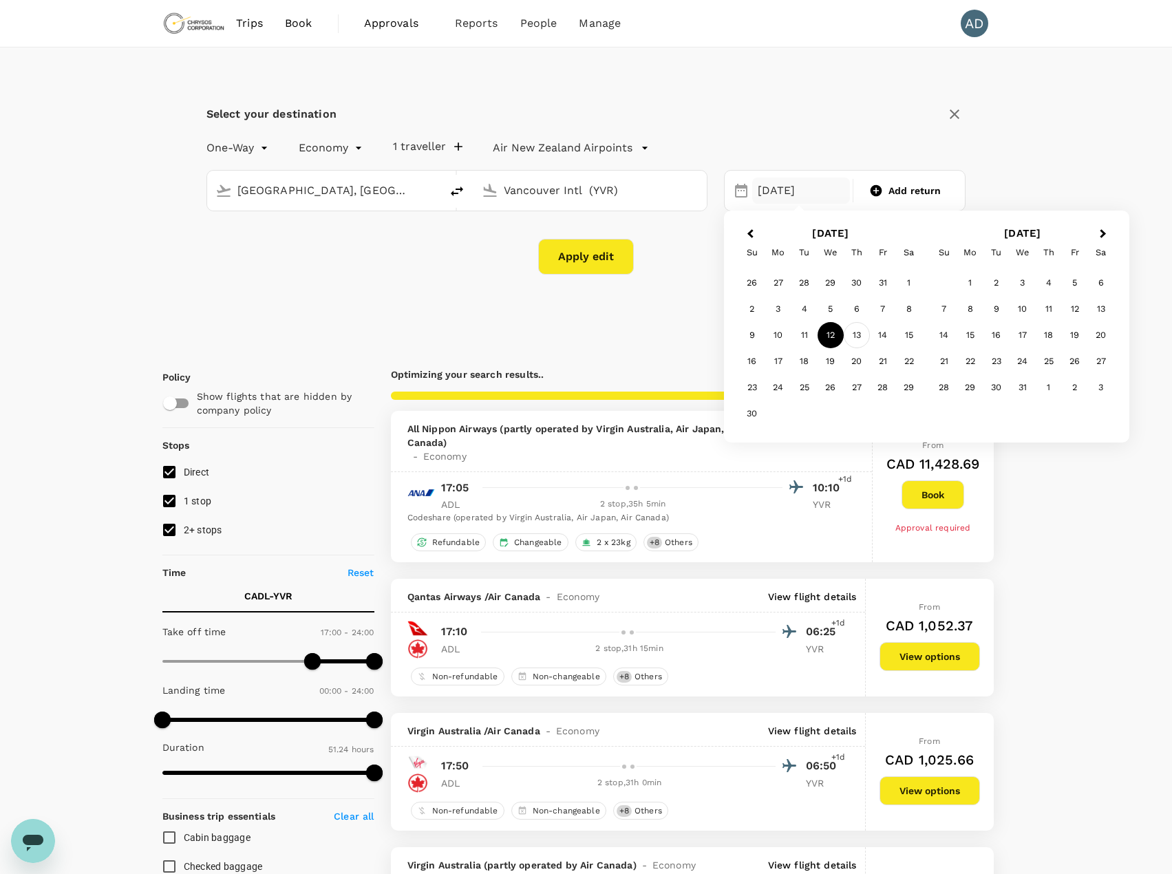
click at [859, 336] on div "13" at bounding box center [856, 335] width 26 height 26
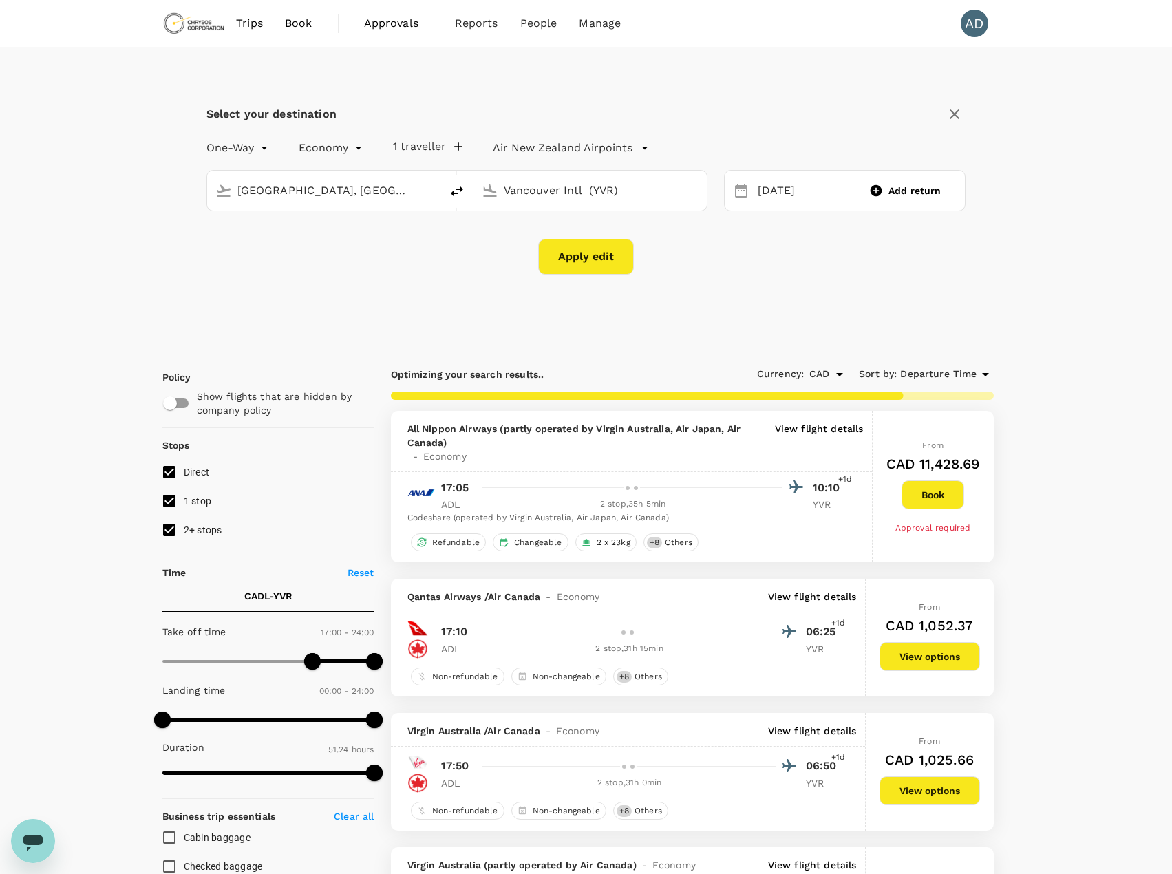
click at [580, 248] on button "Apply edit" at bounding box center [586, 257] width 96 height 36
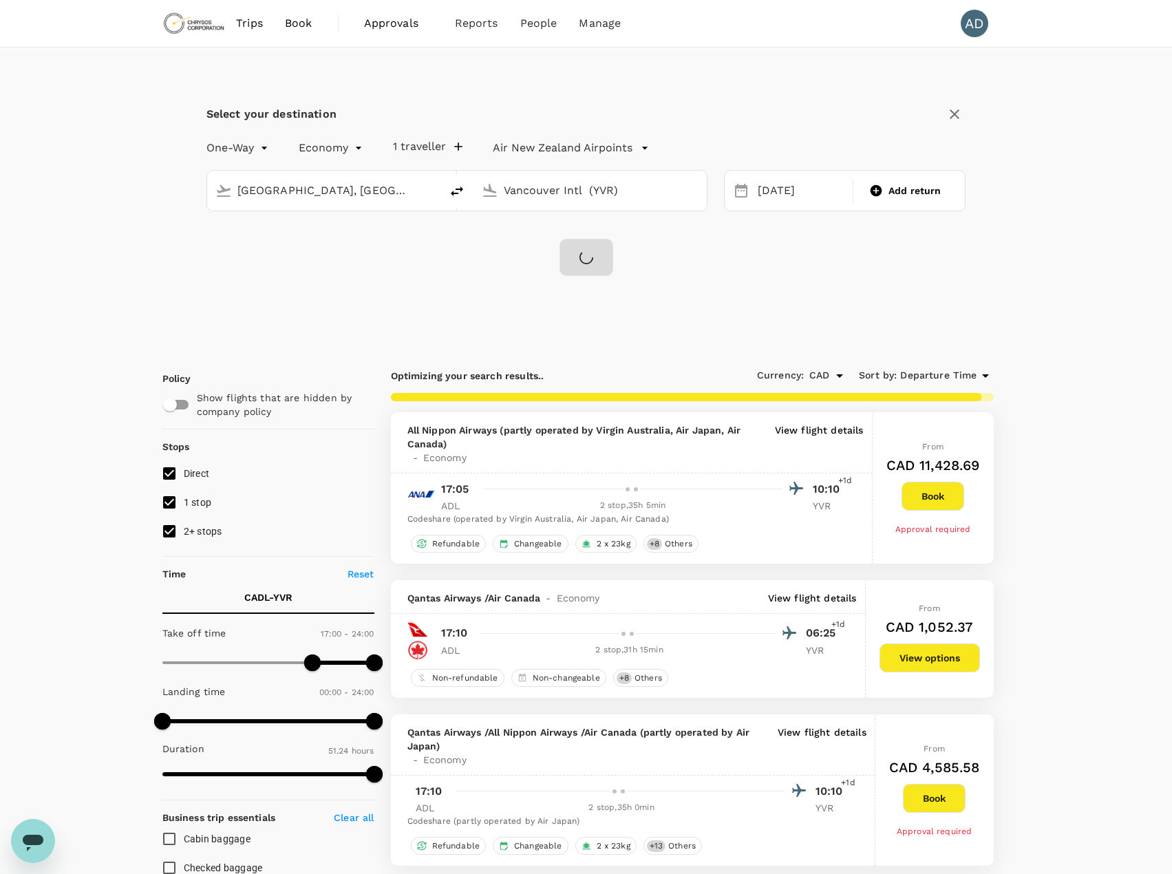
checkbox input "false"
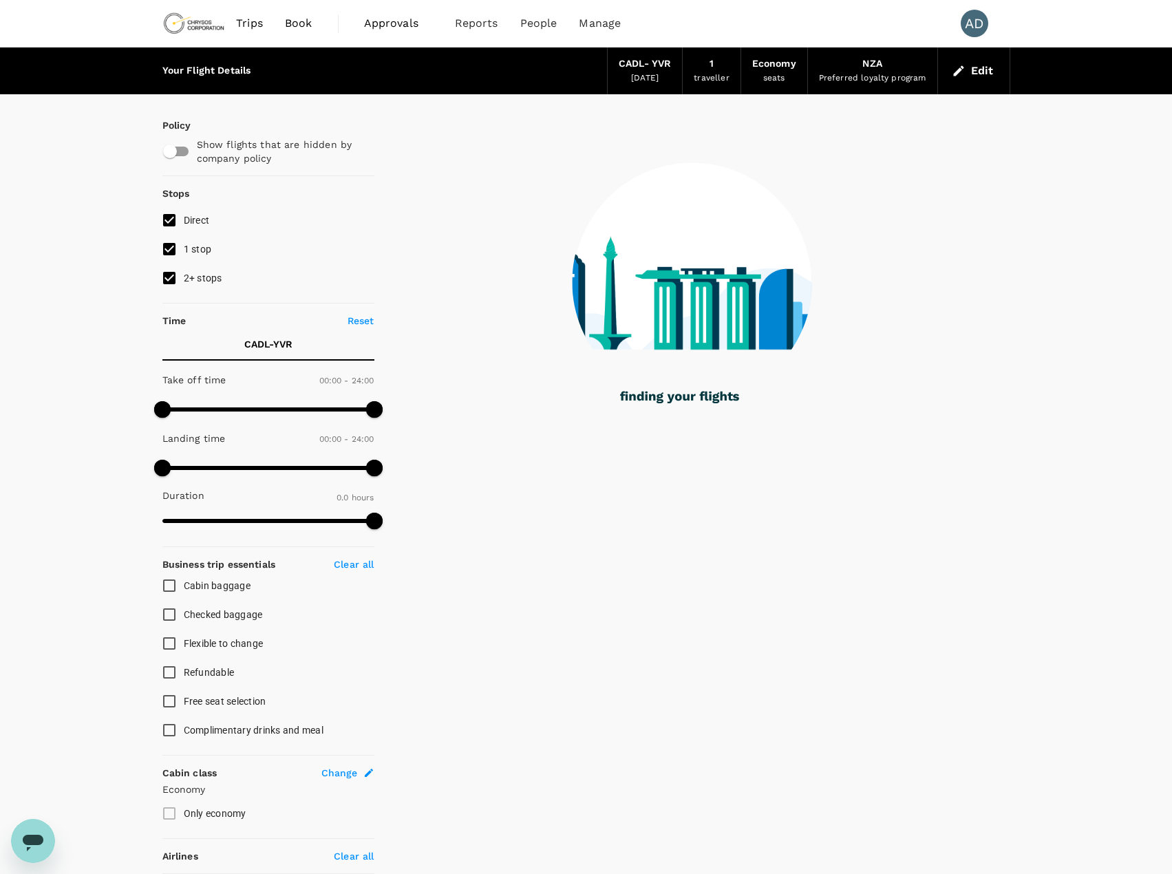
type input "2699"
checkbox input "true"
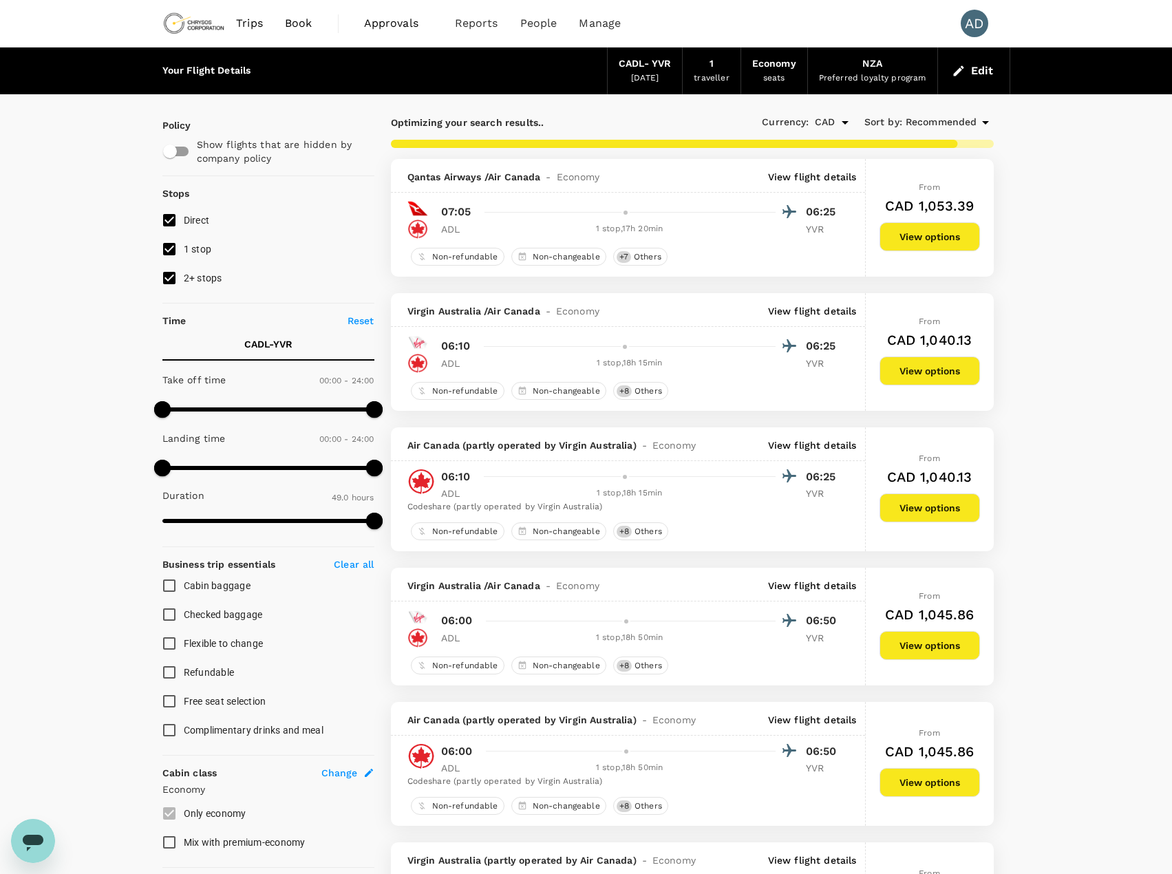
type input "3084"
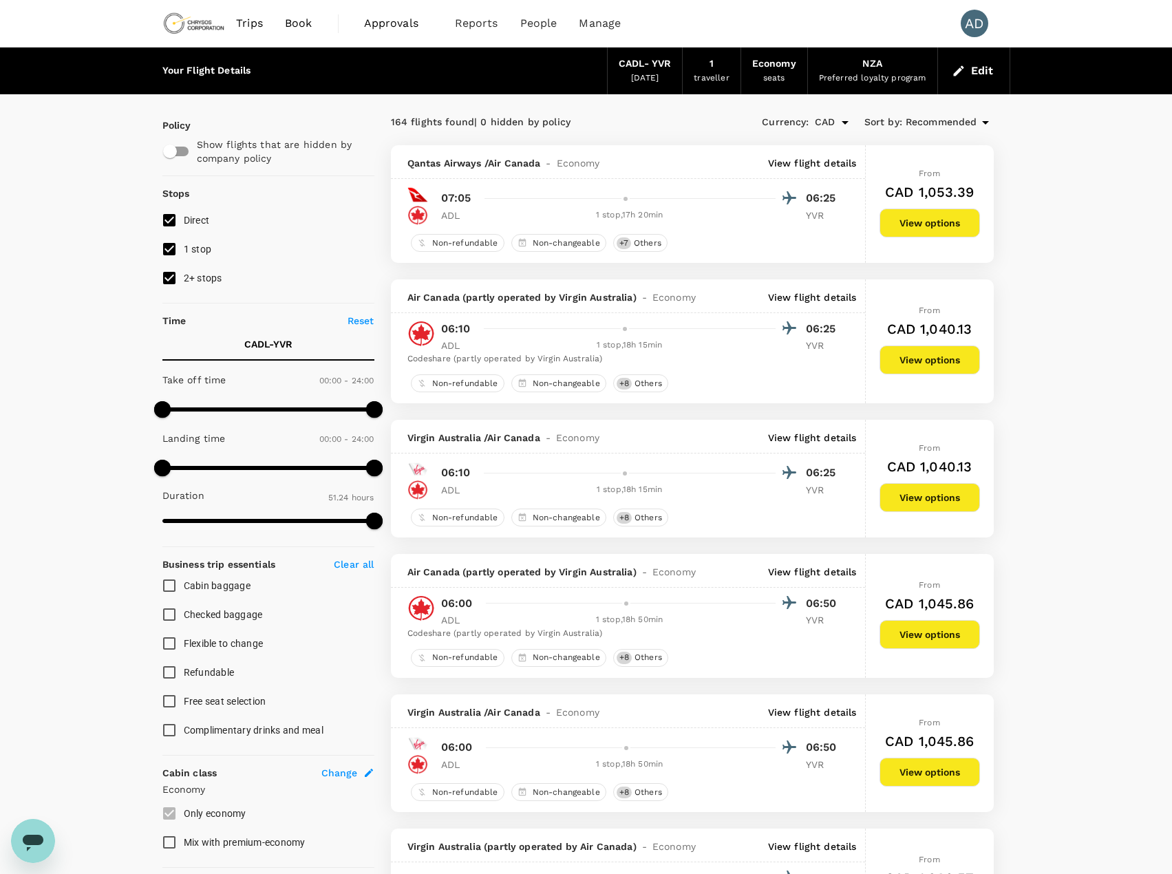
click at [789, 298] on p "View flight details" at bounding box center [812, 297] width 89 height 14
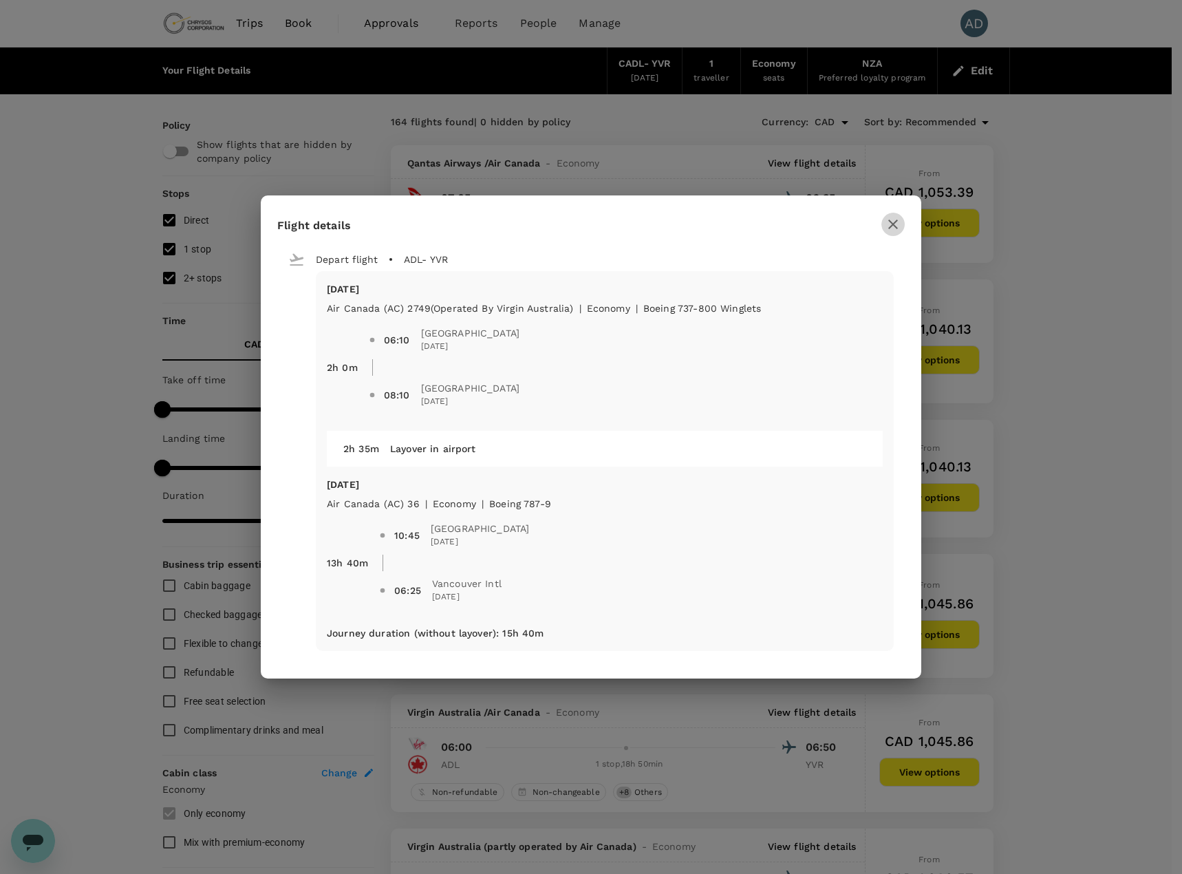
click at [886, 228] on icon "button" at bounding box center [893, 224] width 17 height 17
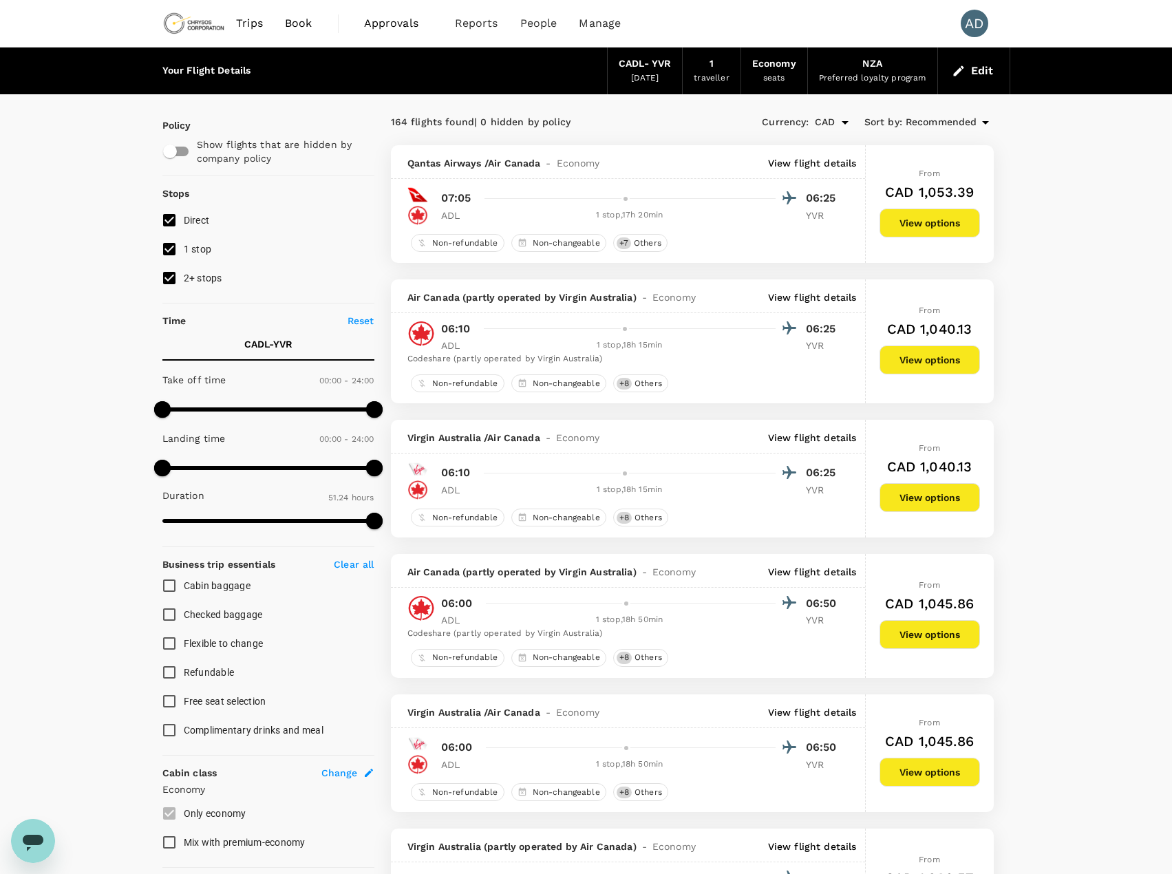
click at [798, 438] on p "View flight details" at bounding box center [812, 438] width 89 height 14
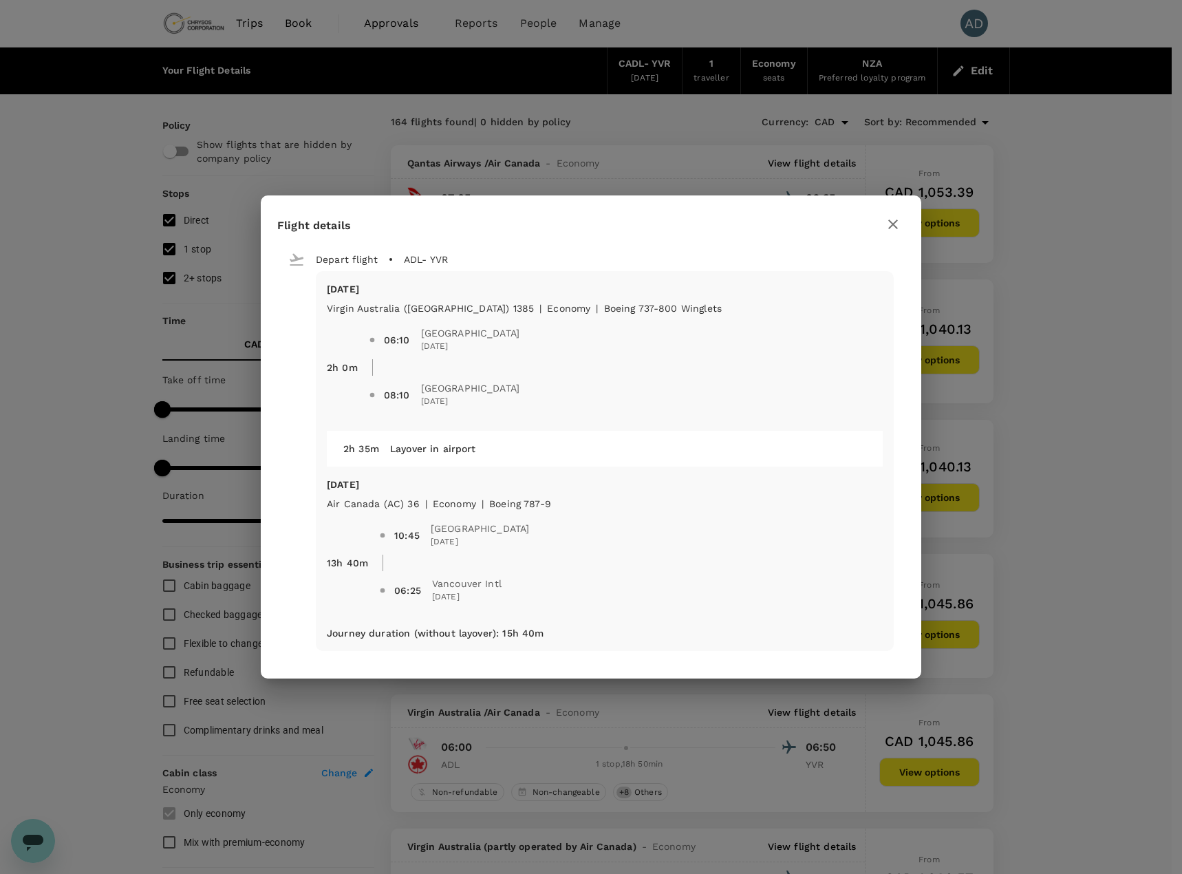
click at [890, 222] on icon "button" at bounding box center [893, 224] width 10 height 10
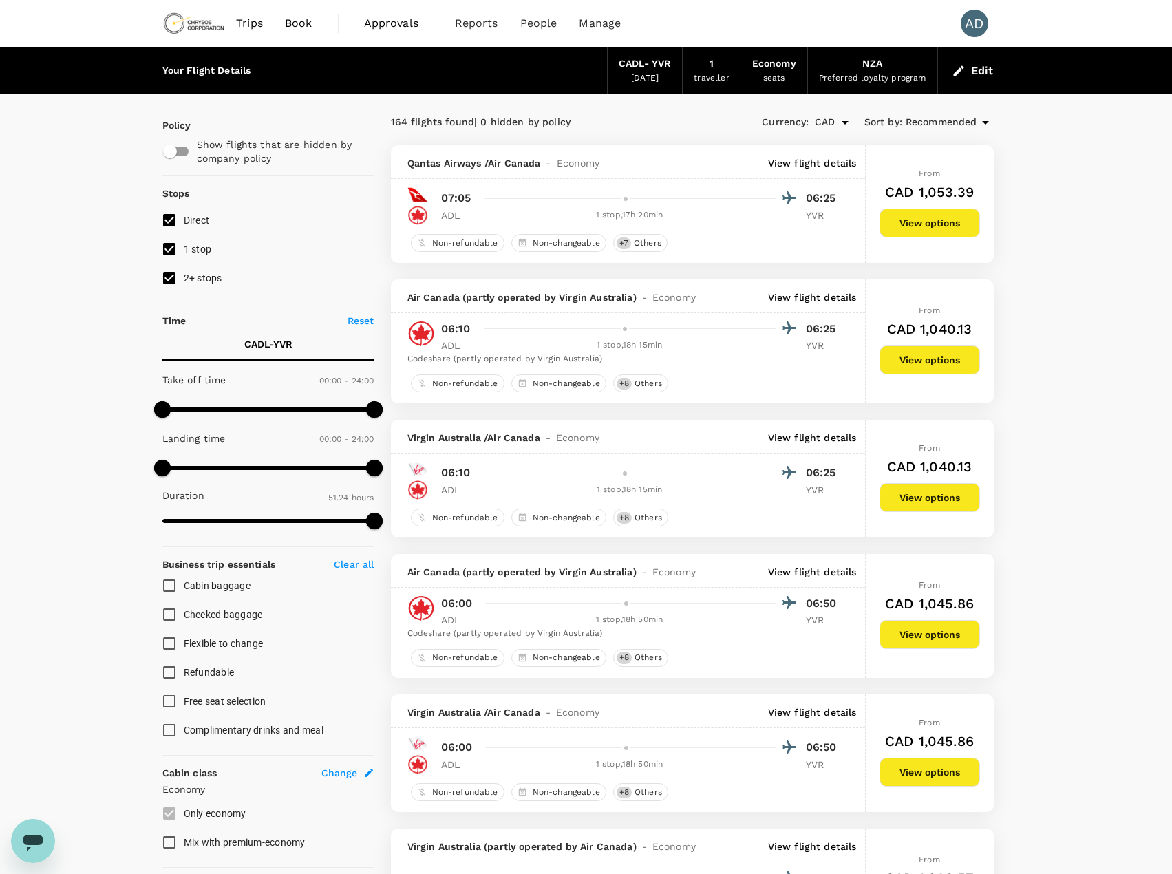
click at [818, 158] on p "View flight details" at bounding box center [812, 163] width 89 height 14
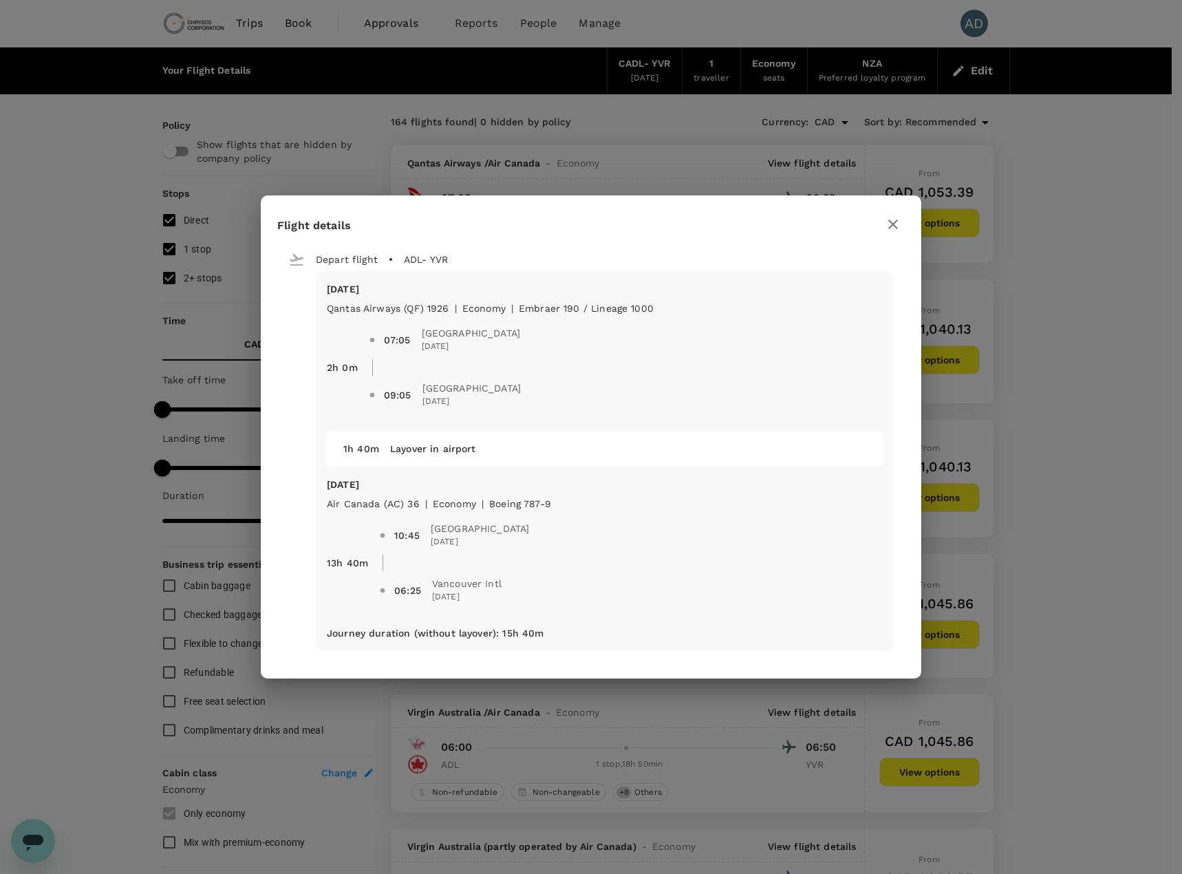
click at [894, 225] on icon "button" at bounding box center [893, 224] width 10 height 10
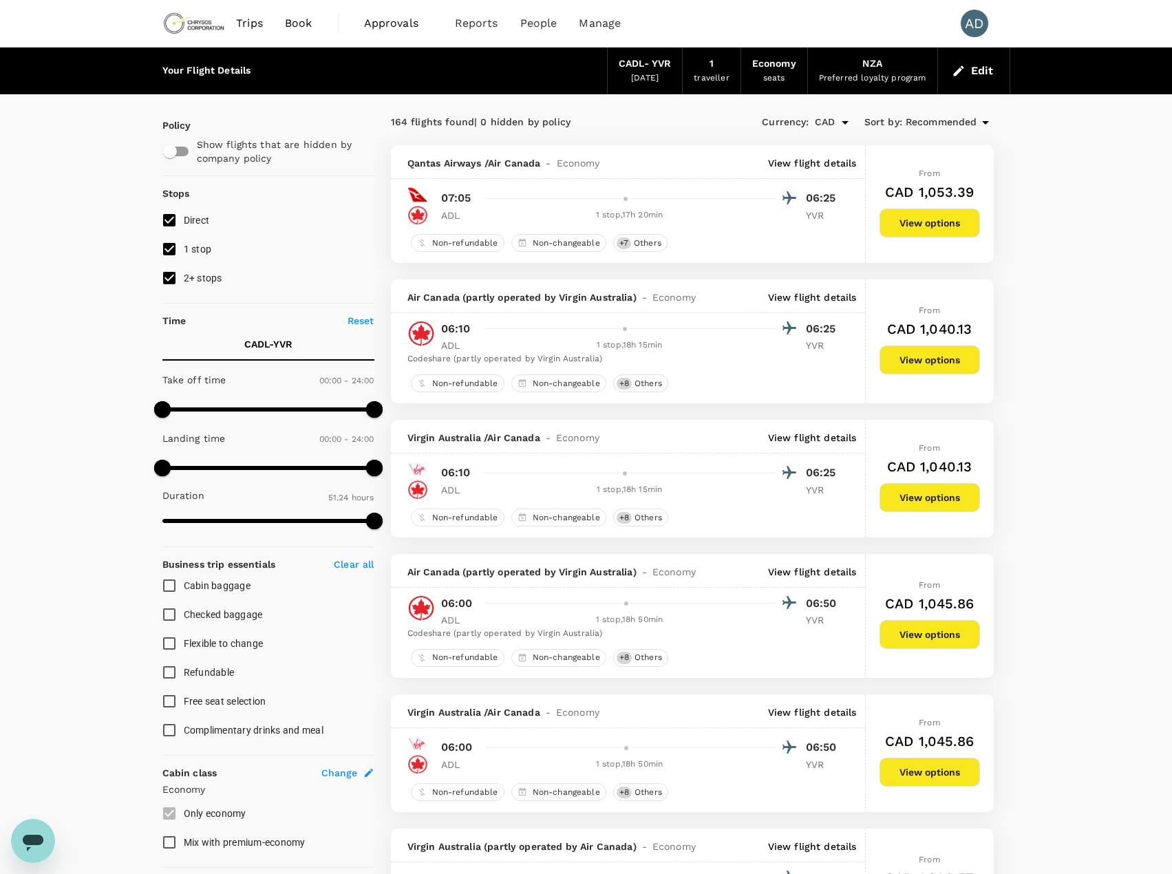
click at [802, 295] on p "View flight details" at bounding box center [812, 297] width 89 height 14
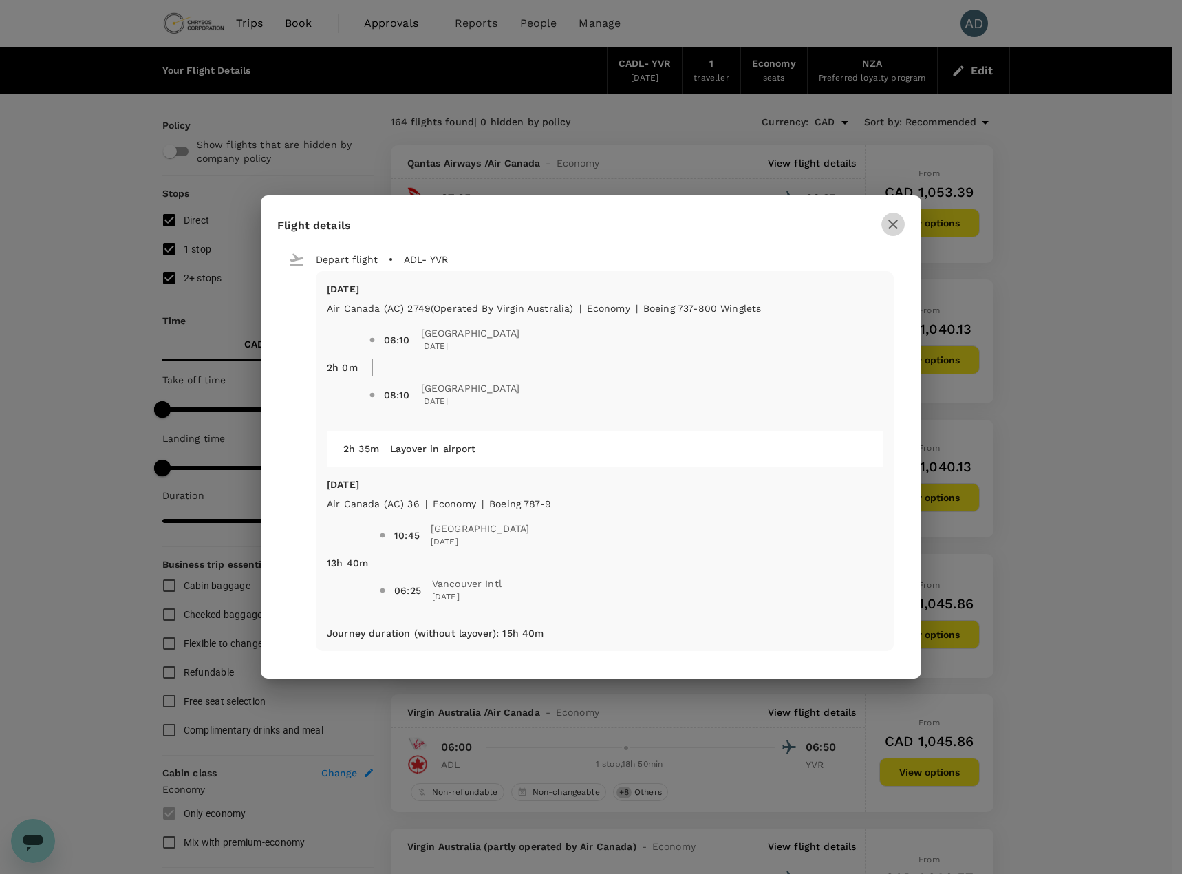
click at [890, 224] on icon "button" at bounding box center [893, 224] width 17 height 17
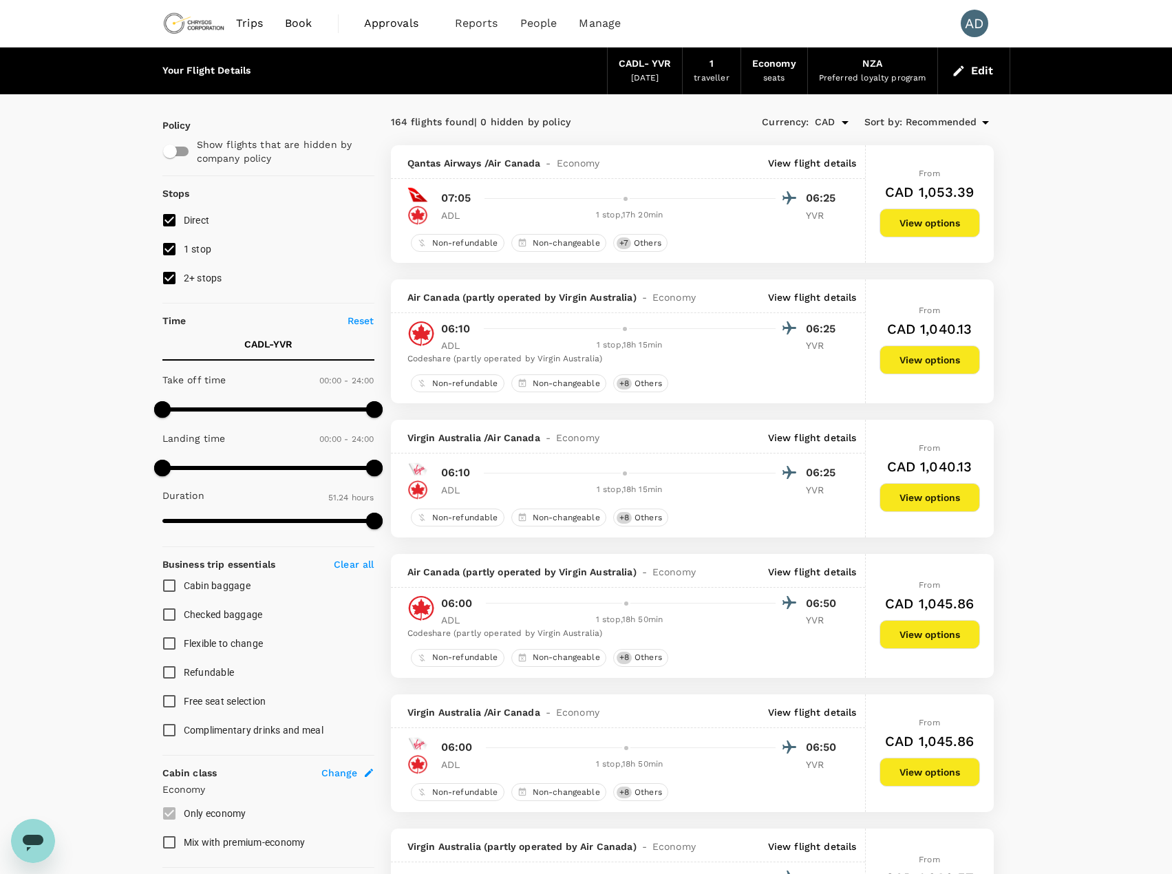
click at [927, 120] on span "Recommended" at bounding box center [941, 122] width 72 height 15
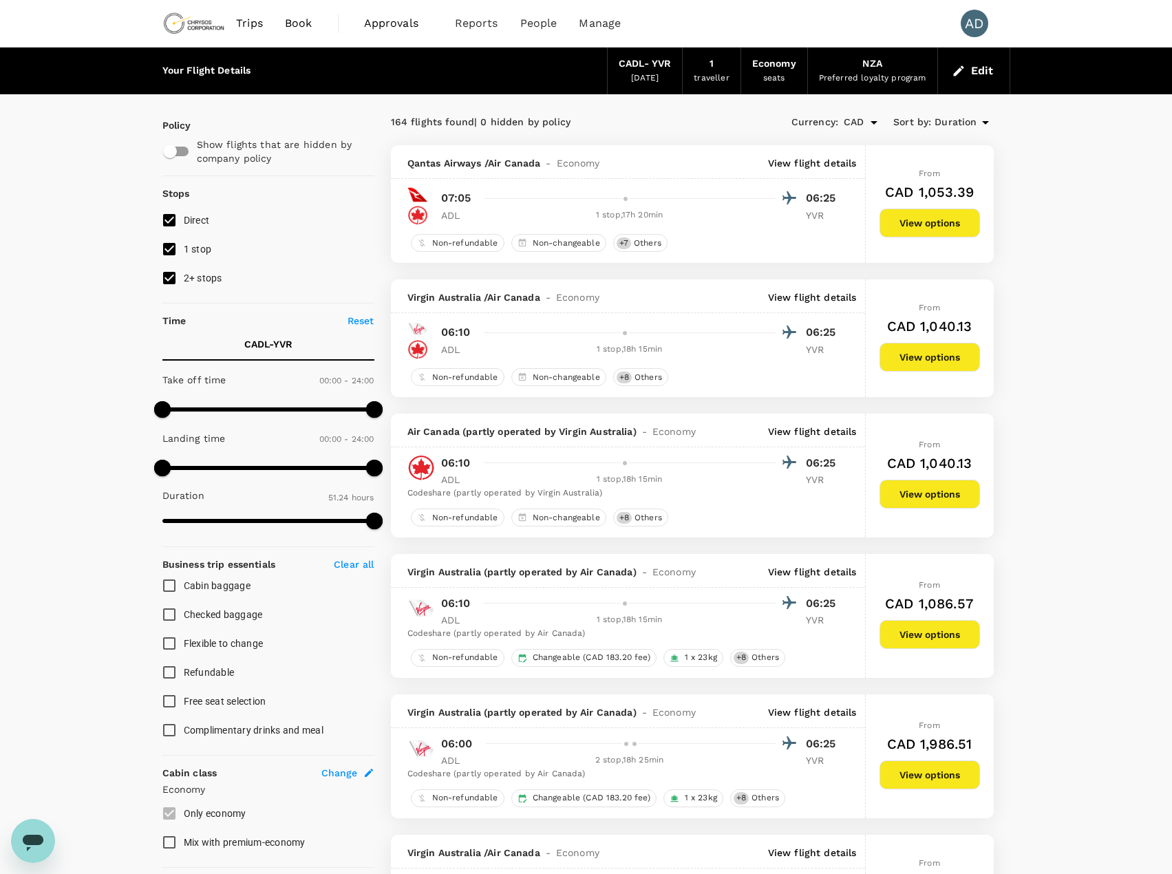
click at [294, 25] on span "Book" at bounding box center [299, 23] width 28 height 17
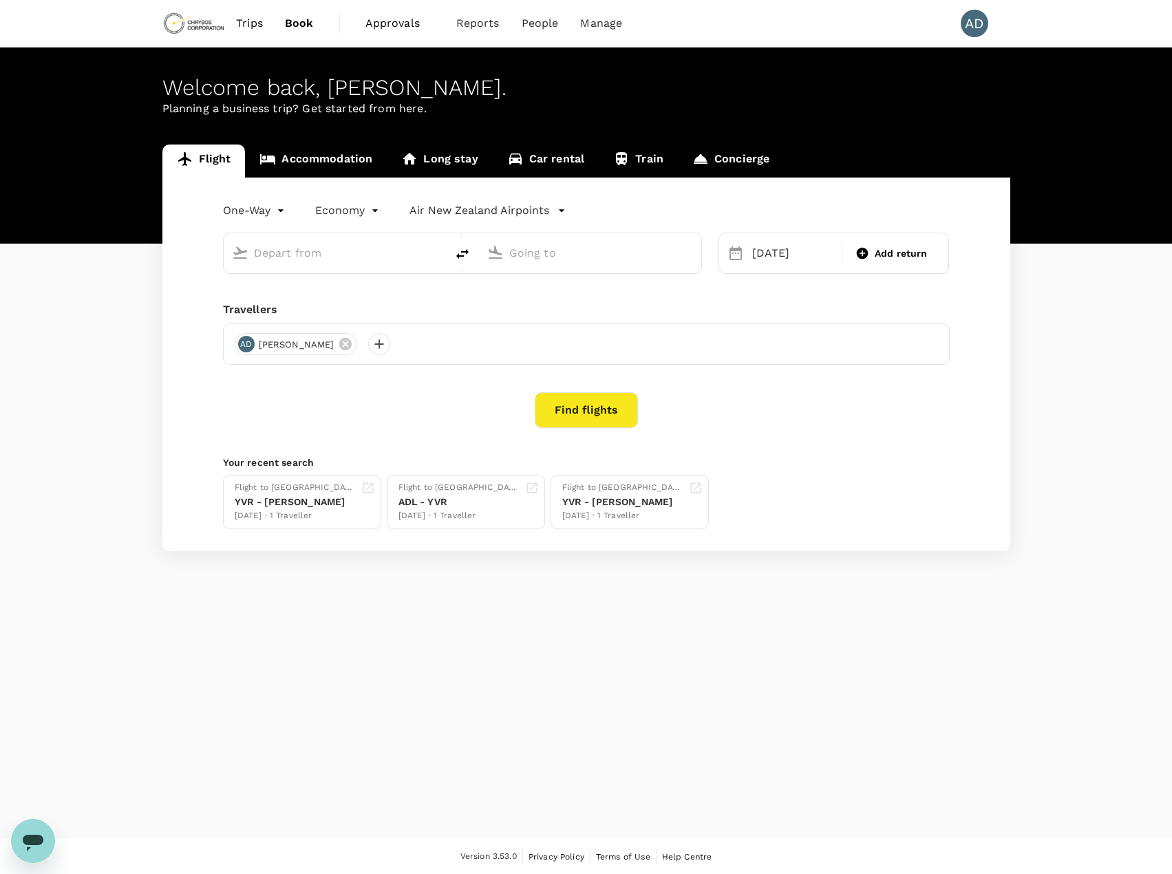
type input "[GEOGRAPHIC_DATA], [GEOGRAPHIC_DATA] (any)"
type input "Vancouver Intl (YVR)"
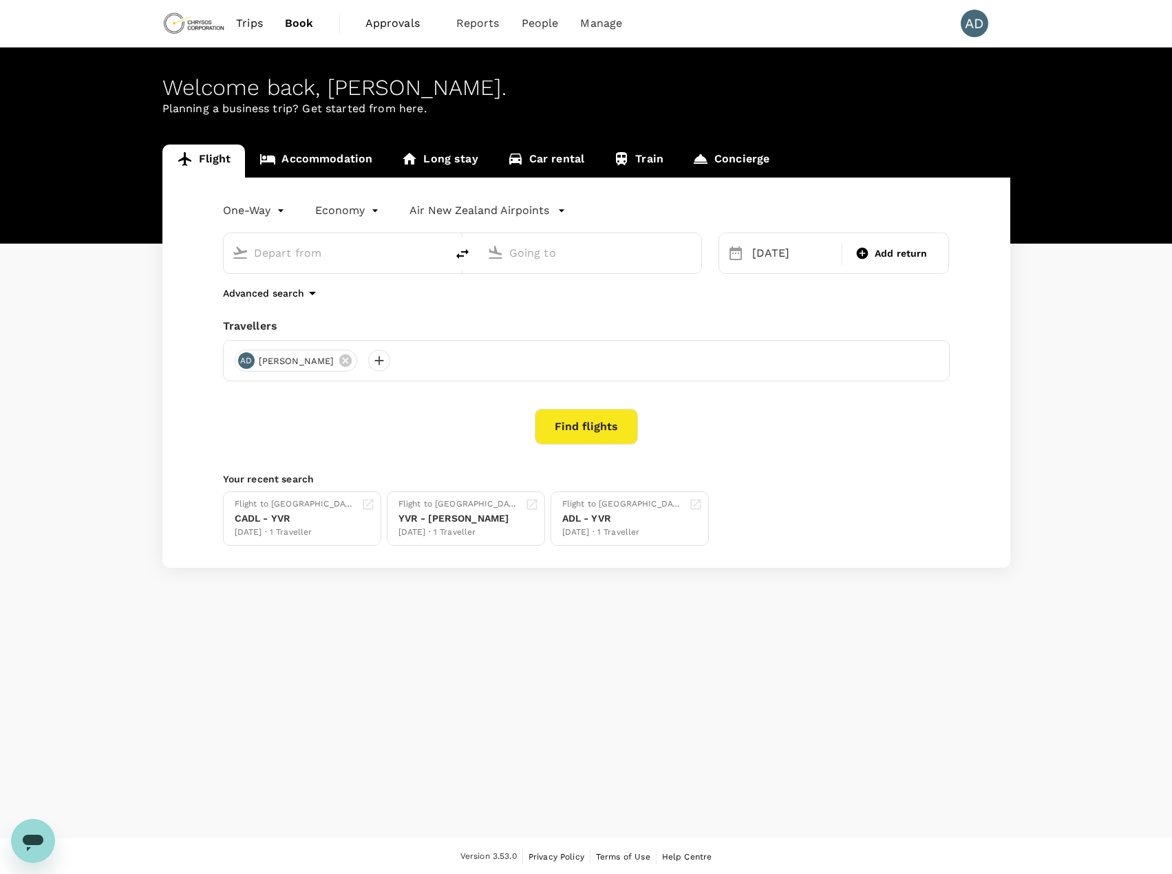
click at [314, 152] on link "Accommodation" at bounding box center [316, 160] width 142 height 33
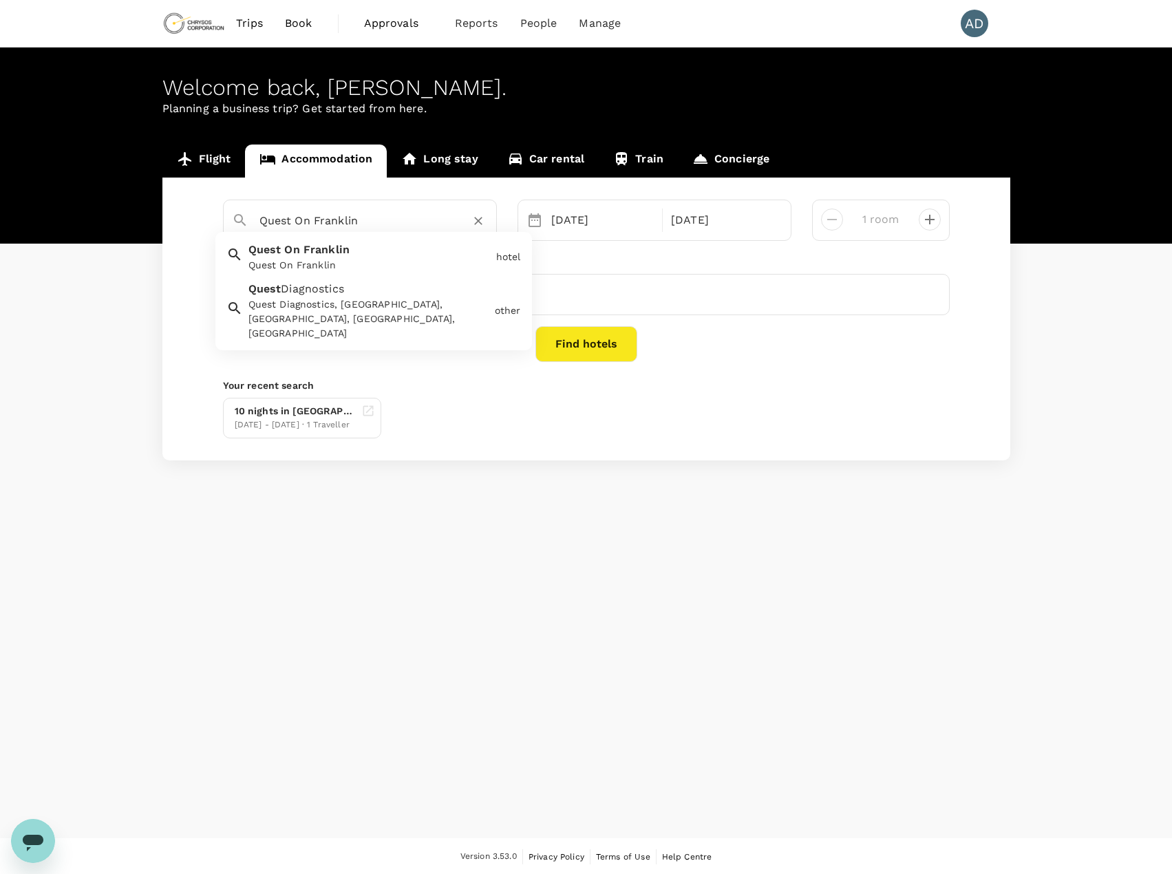
drag, startPoint x: 383, startPoint y: 226, endPoint x: 257, endPoint y: 213, distance: 127.3
click at [254, 216] on div "Quest On Franklin" at bounding box center [367, 215] width 239 height 33
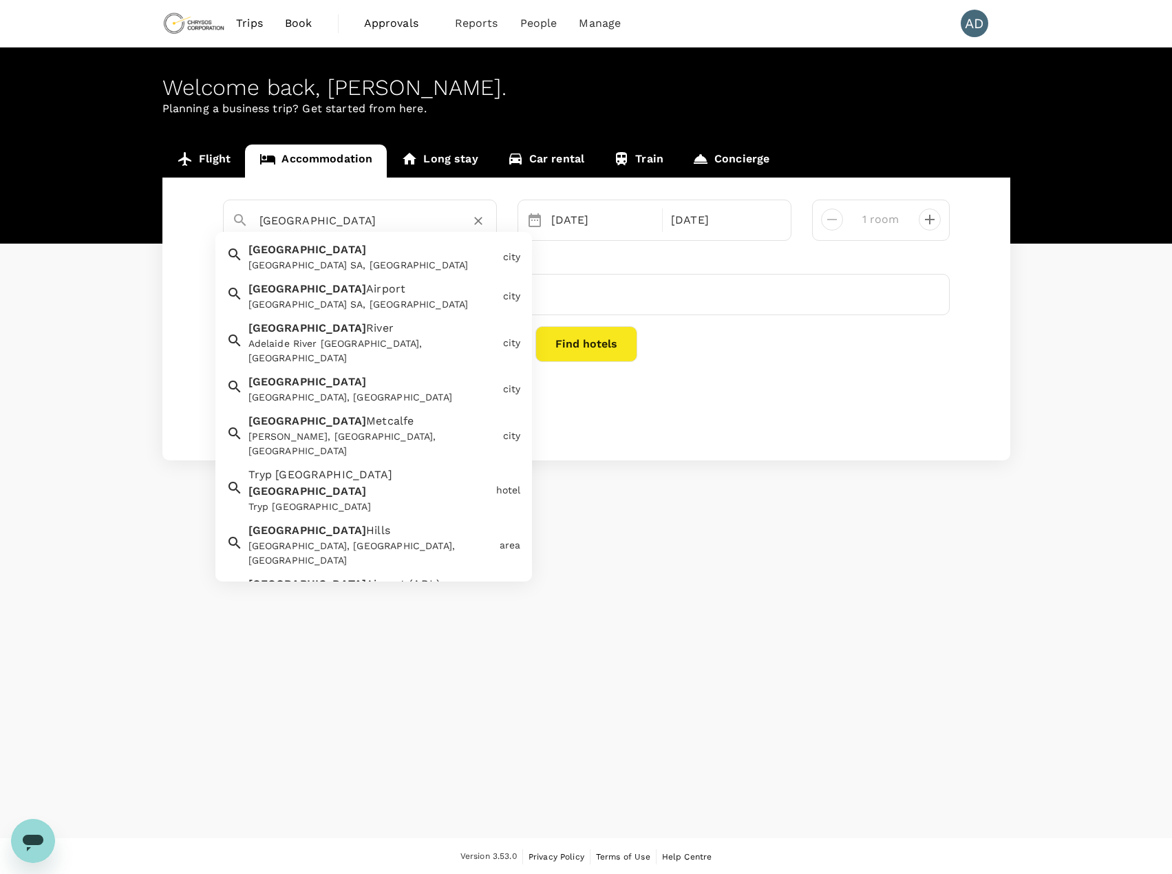
click at [295, 252] on span "[GEOGRAPHIC_DATA]" at bounding box center [307, 249] width 118 height 13
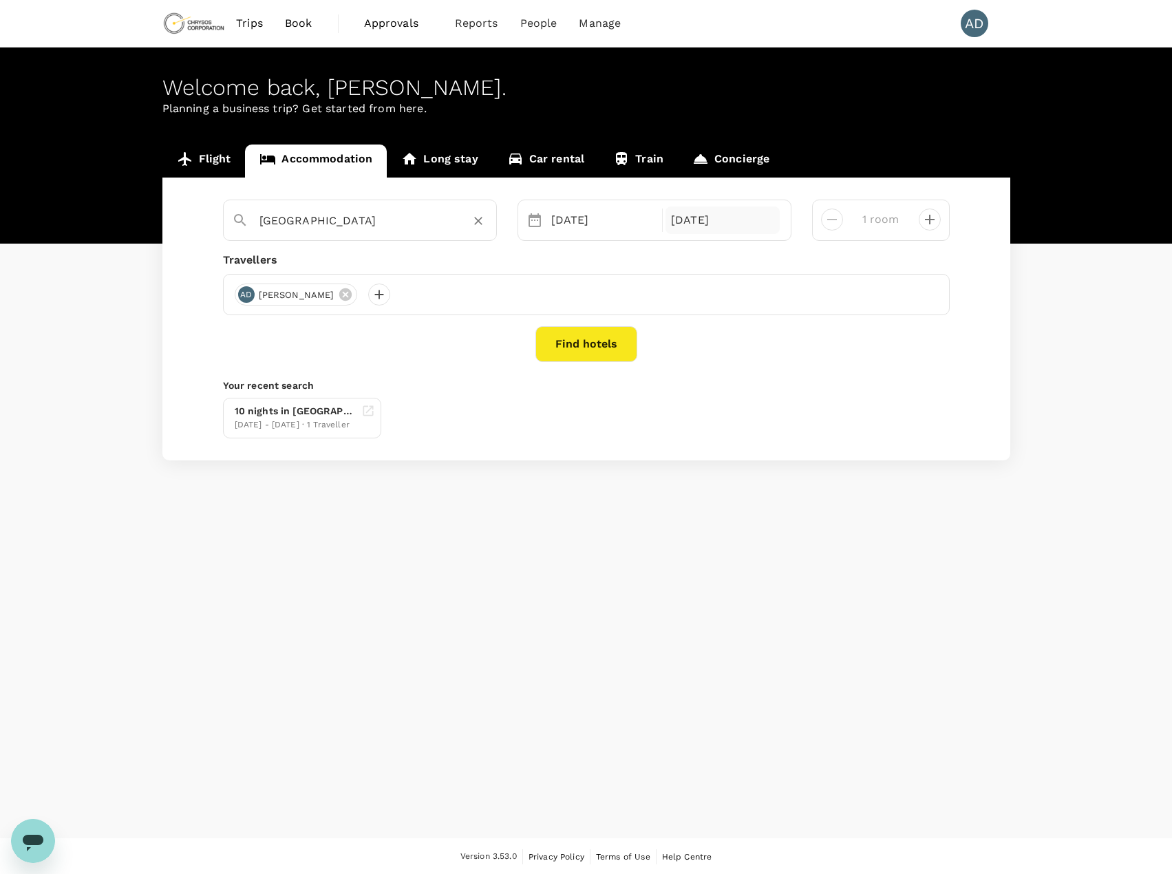
type input "[GEOGRAPHIC_DATA]"
click at [704, 219] on div "[DATE]" at bounding box center [722, 220] width 114 height 28
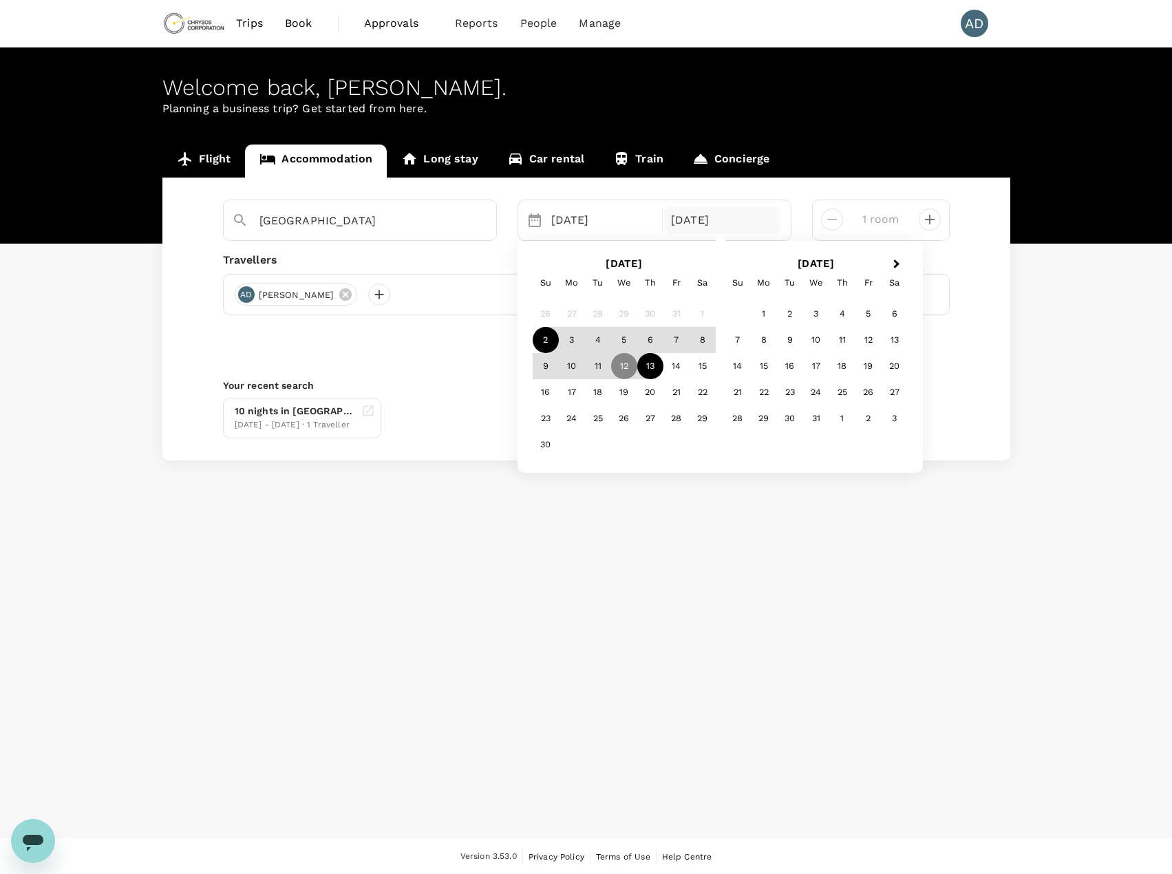
click at [655, 367] on div "13" at bounding box center [650, 366] width 26 height 26
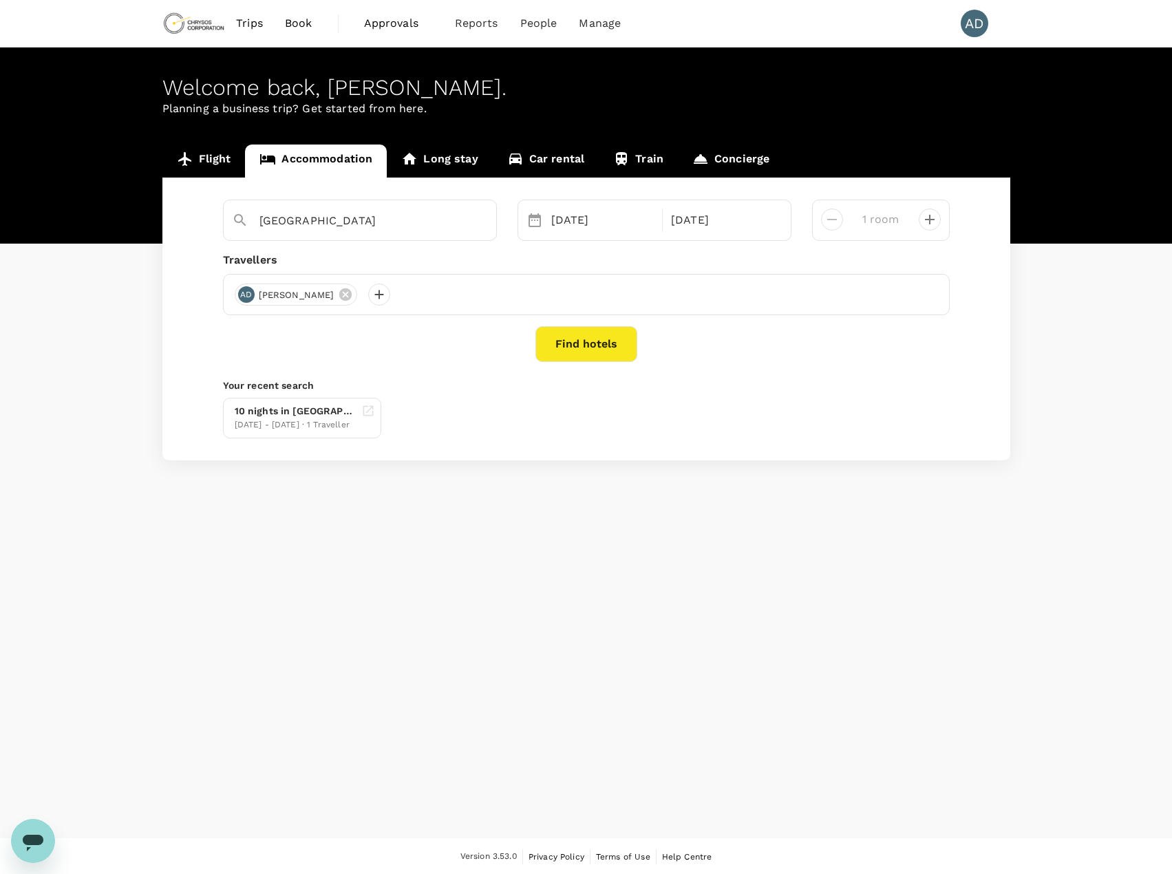
click at [590, 342] on button "Find hotels" at bounding box center [586, 344] width 102 height 36
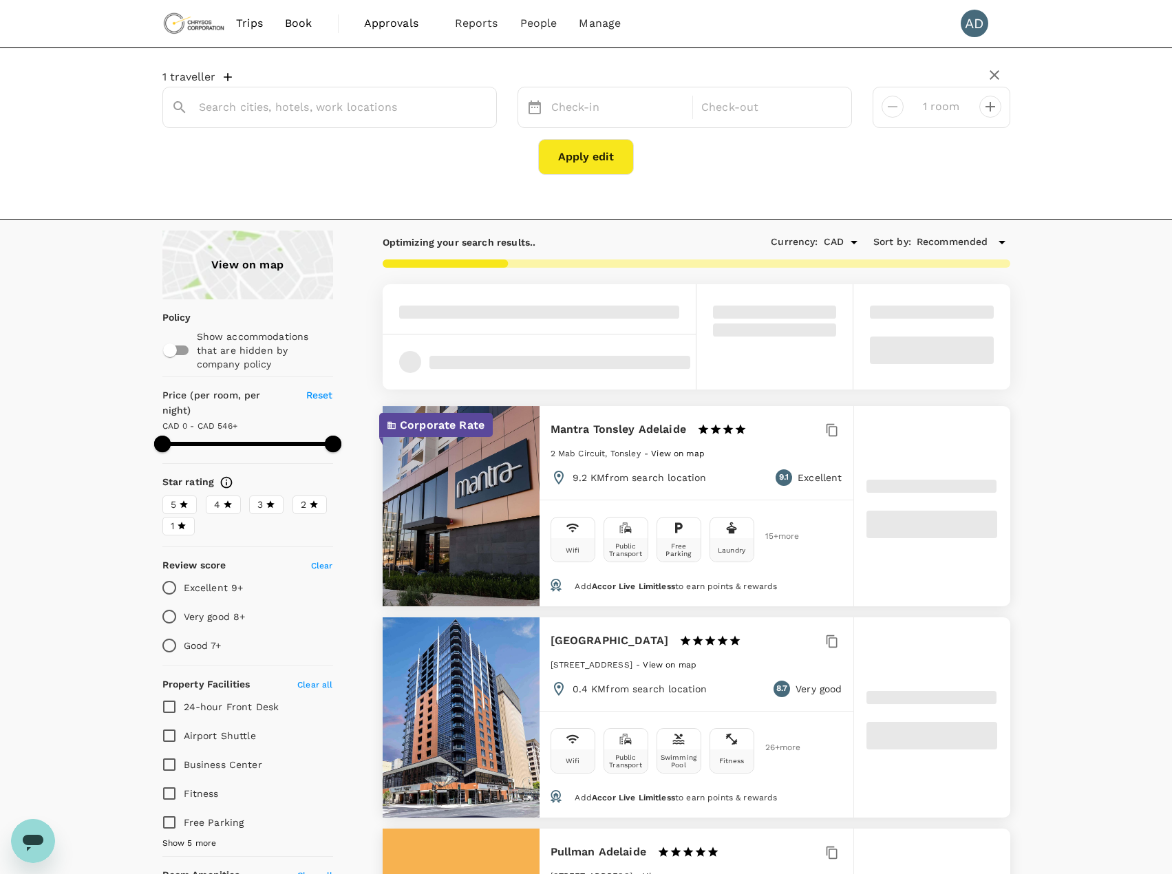
type input "[GEOGRAPHIC_DATA]"
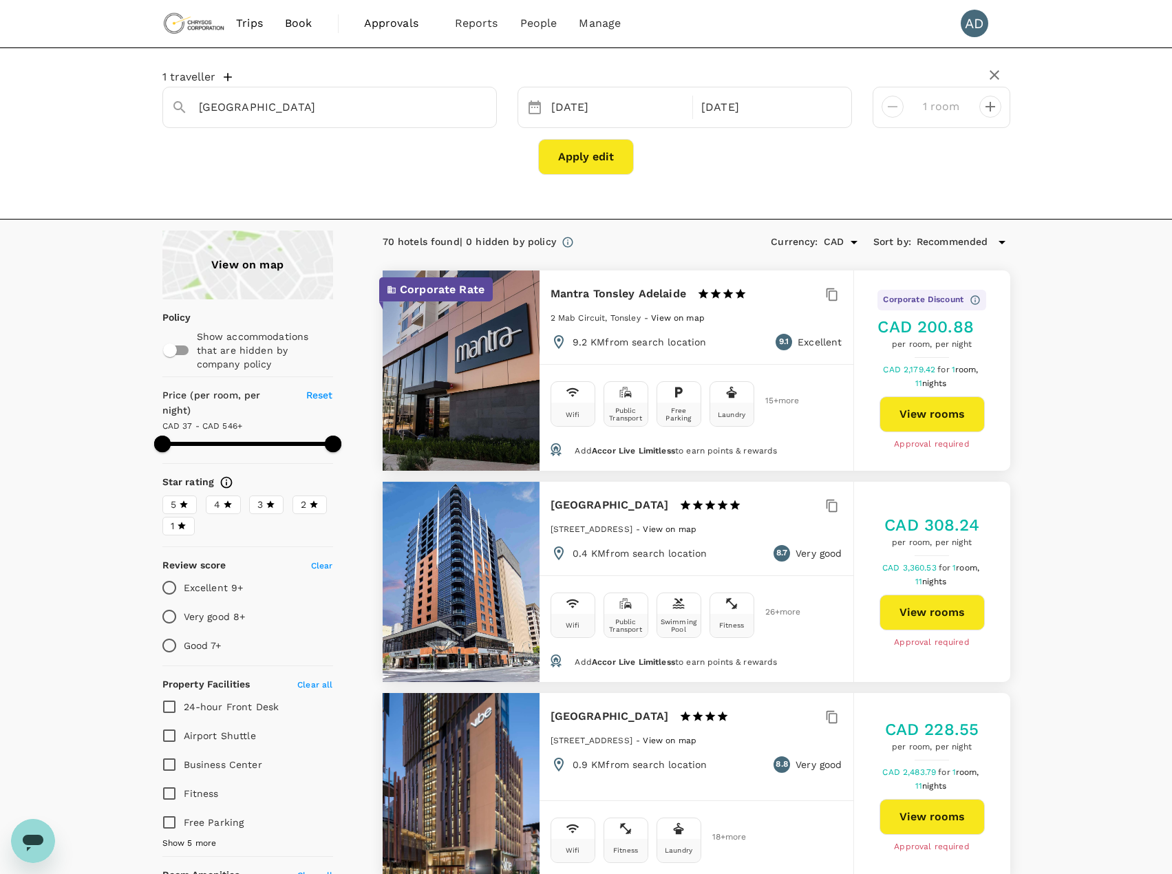
type input "595.08"
click at [171, 779] on input "Fitness" at bounding box center [169, 793] width 29 height 29
checkbox input "true"
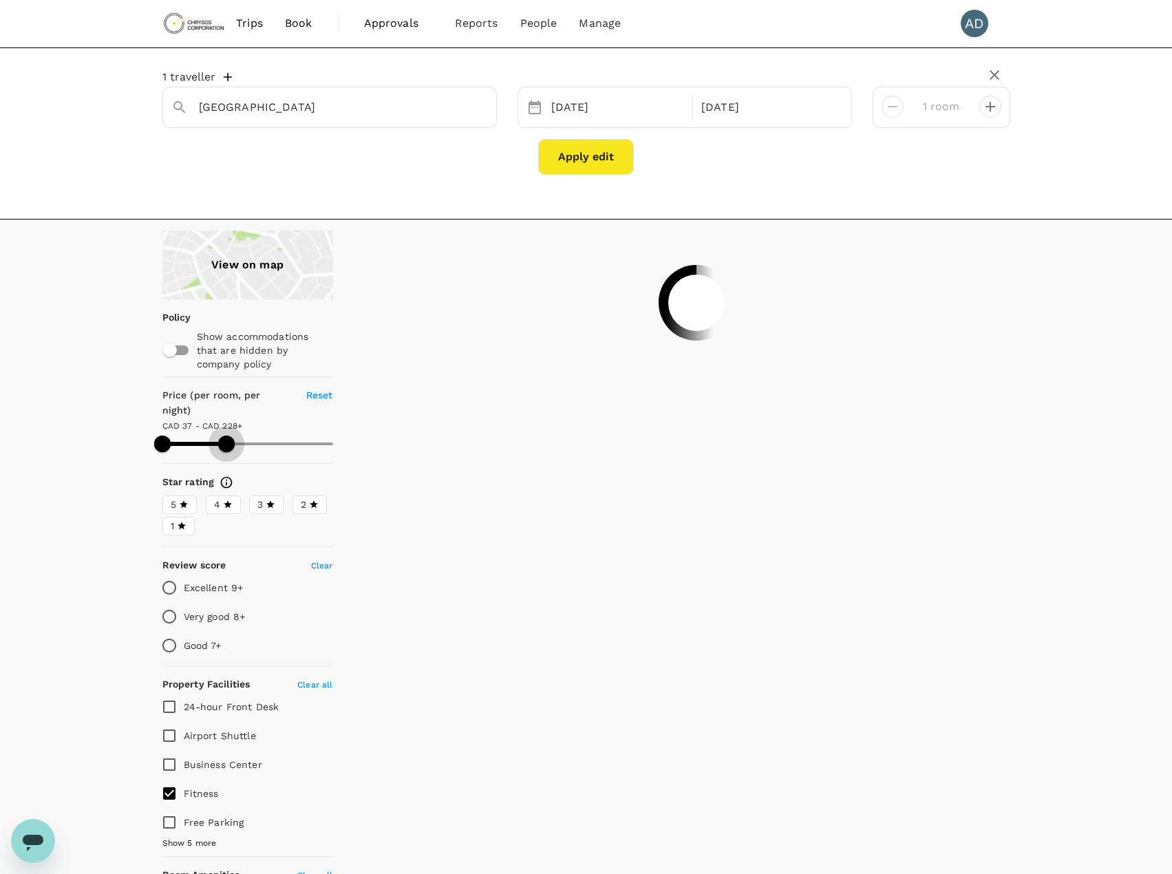
drag, startPoint x: 336, startPoint y: 428, endPoint x: 226, endPoint y: 438, distance: 109.8
click at [226, 438] on span at bounding box center [226, 444] width 17 height 17
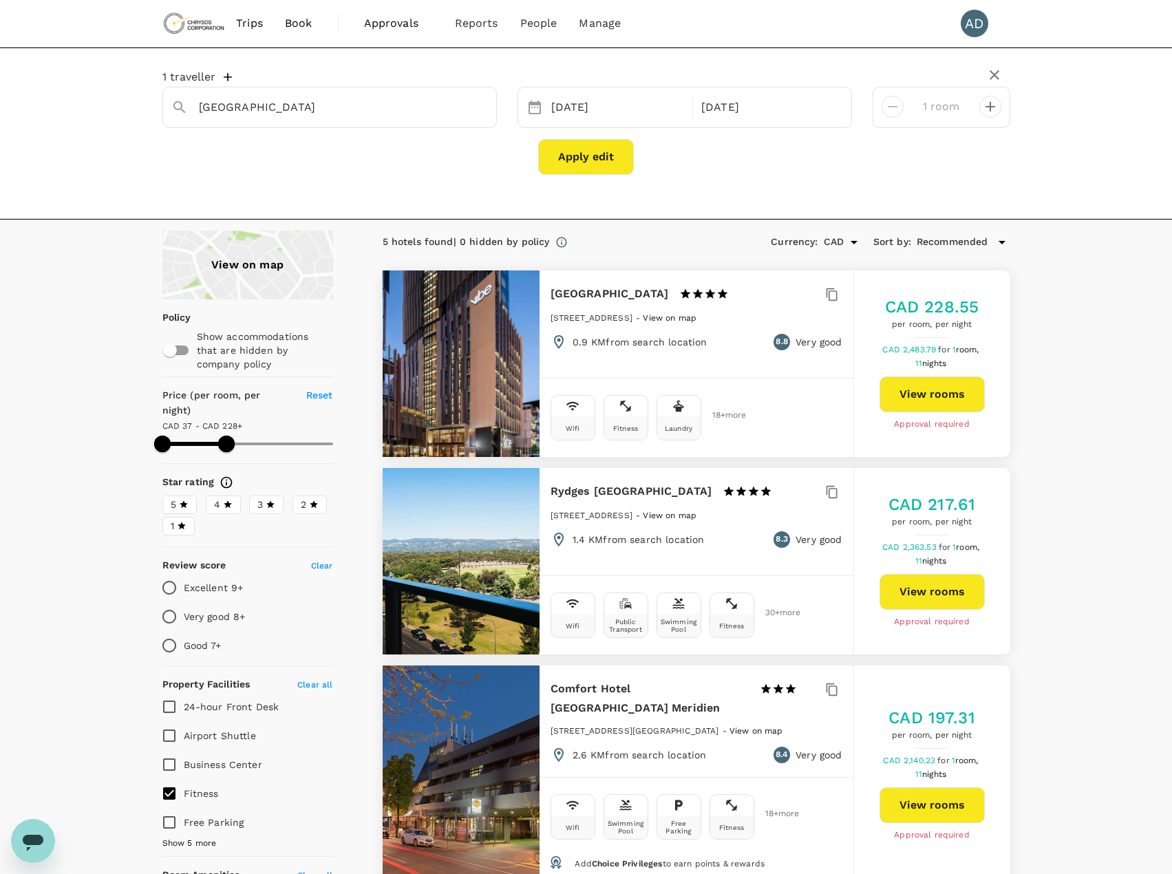
click at [74, 382] on div "View on map Policy Show accommodations that are hidden by company policy Price …" at bounding box center [586, 868] width 1172 height 1276
type input "249.08"
